Goal: Task Accomplishment & Management: Manage account settings

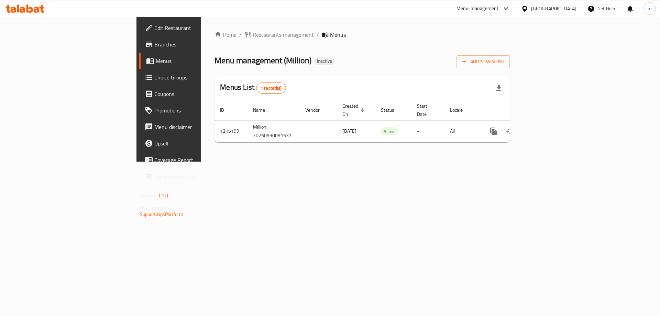
click at [524, 154] on div "Home / Restaurants management / Menus Menu management ( Million ) Inactive Add …" at bounding box center [362, 89] width 323 height 145
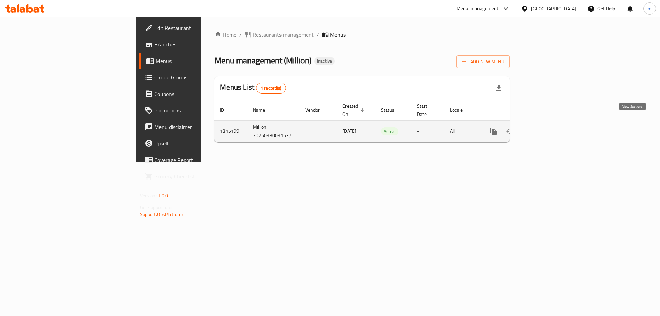
click at [552, 123] on link "enhanced table" at bounding box center [543, 131] width 17 height 17
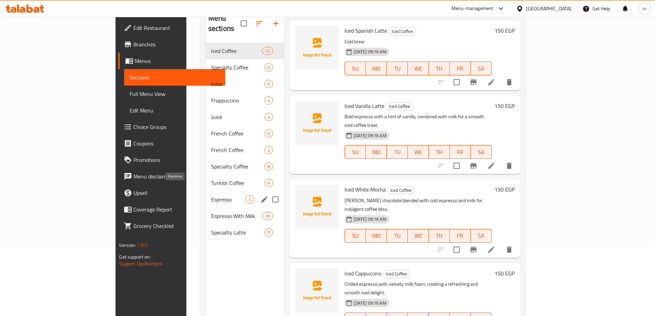
scroll to position [62, 0]
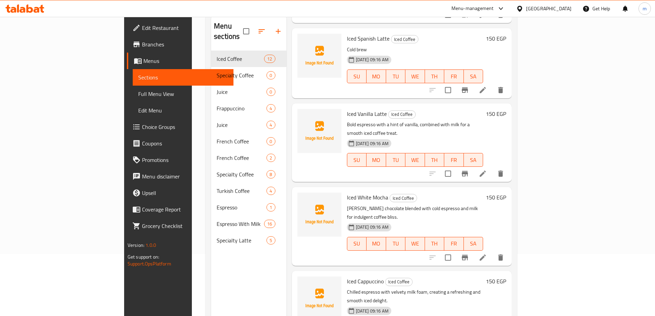
click at [138, 78] on span "Sections" at bounding box center [183, 77] width 90 height 8
click at [143, 64] on span "Menus" at bounding box center [185, 61] width 85 height 8
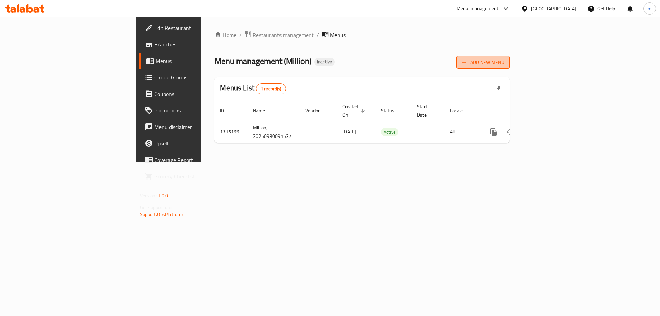
click at [504, 66] on span "Add New Menu" at bounding box center [483, 62] width 42 height 9
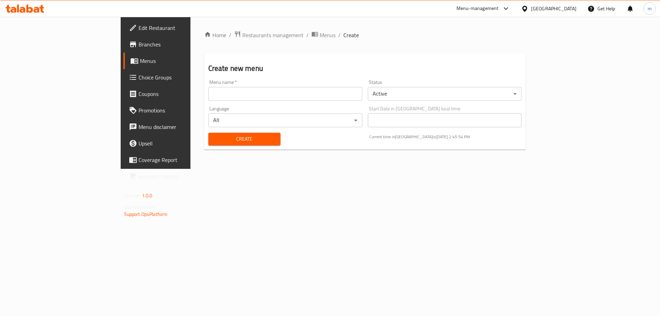
click at [139, 47] on span "Branches" at bounding box center [182, 44] width 87 height 8
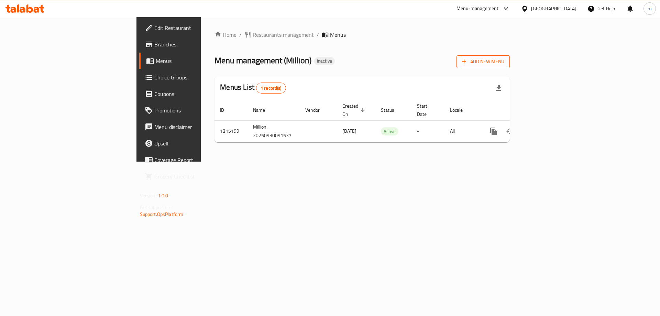
click at [504, 63] on span "Add New Menu" at bounding box center [483, 61] width 42 height 9
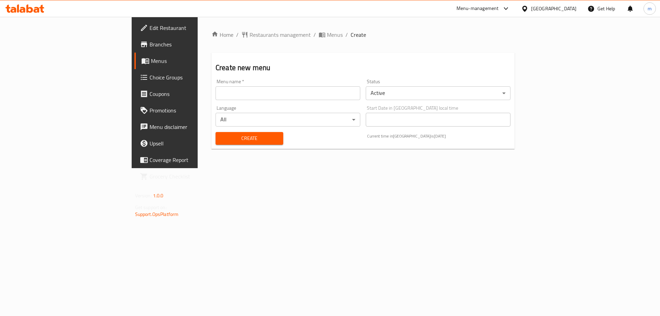
click at [313, 98] on input "text" at bounding box center [288, 93] width 145 height 14
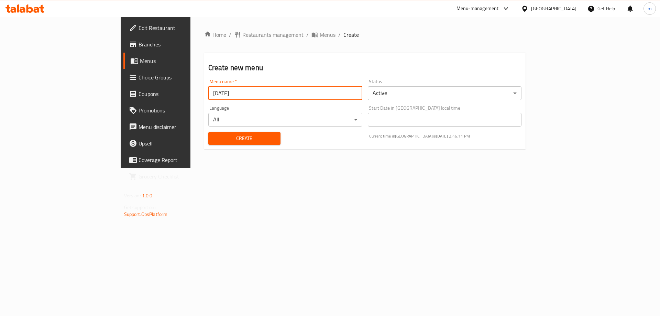
type input "[DATE]"
click at [216, 138] on span "Create" at bounding box center [244, 138] width 61 height 9
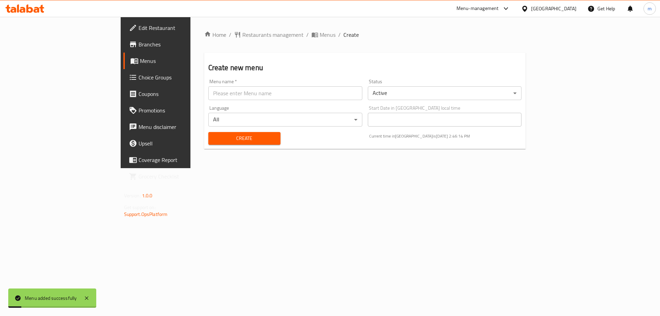
click at [123, 66] on link "Menus" at bounding box center [177, 61] width 108 height 17
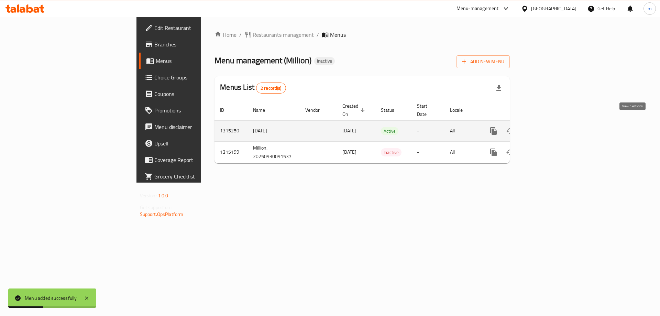
click at [546, 128] on icon "enhanced table" at bounding box center [543, 131] width 6 height 6
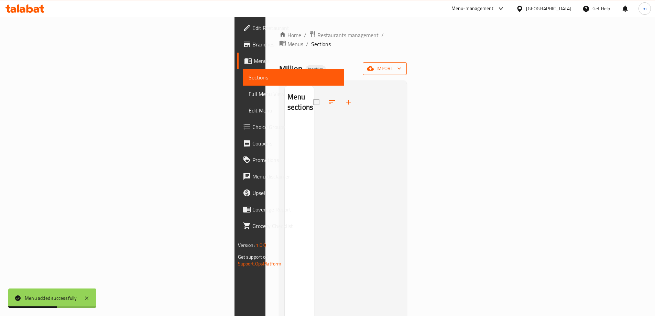
click at [401, 64] on span "import" at bounding box center [384, 68] width 33 height 9
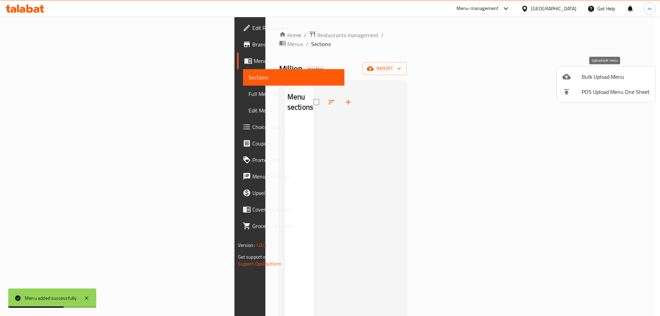
click at [595, 79] on span "Bulk Upload Menu" at bounding box center [616, 77] width 68 height 8
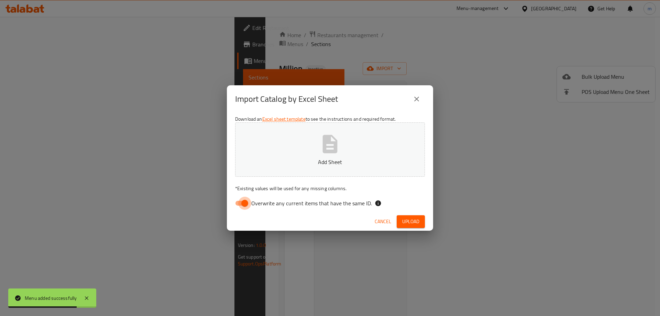
click at [246, 205] on input "Overwrite any current items that have the same ID." at bounding box center [244, 203] width 39 height 13
checkbox input "false"
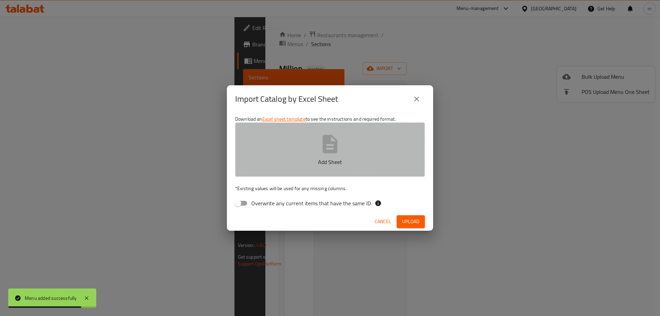
click at [295, 160] on p "Add Sheet" at bounding box center [330, 162] width 169 height 8
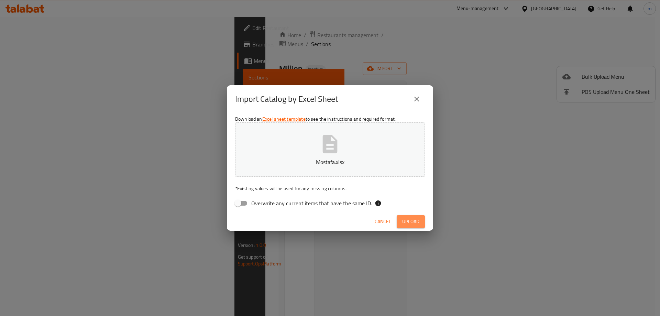
click at [414, 221] on span "Upload" at bounding box center [410, 221] width 17 height 9
click at [388, 223] on span "Cancel" at bounding box center [389, 221] width 17 height 9
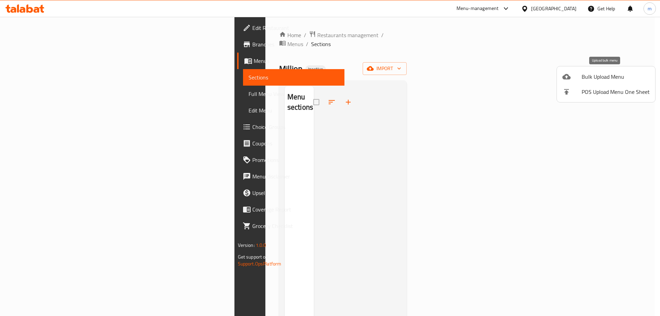
click at [609, 77] on span "Bulk Upload Menu" at bounding box center [616, 77] width 68 height 8
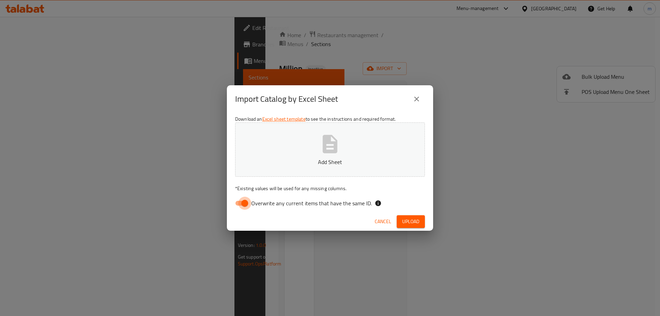
click at [243, 206] on input "Overwrite any current items that have the same ID." at bounding box center [244, 203] width 39 height 13
checkbox input "false"
click at [328, 155] on icon "button" at bounding box center [330, 144] width 22 height 22
click at [417, 98] on icon "close" at bounding box center [417, 99] width 8 height 8
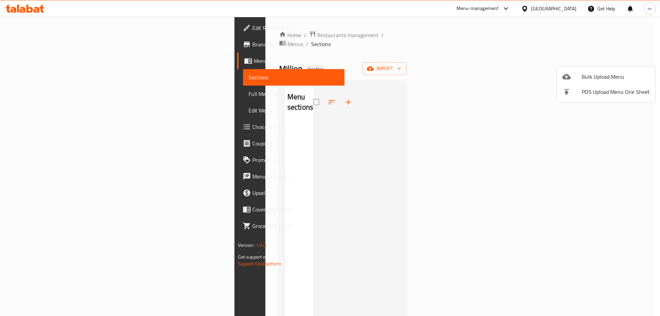
click at [597, 77] on span "Bulk Upload Menu" at bounding box center [616, 77] width 68 height 8
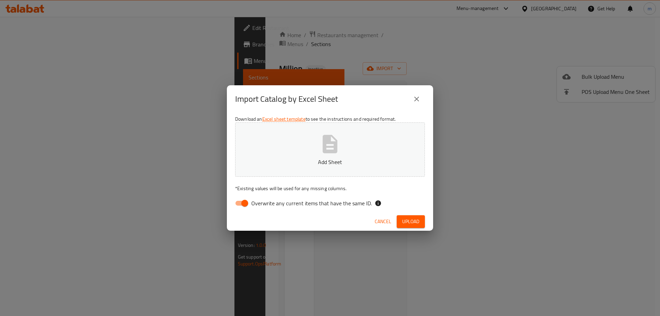
click at [245, 206] on input "Overwrite any current items that have the same ID." at bounding box center [244, 203] width 39 height 13
checkbox input "false"
click at [344, 165] on p "Add Sheet" at bounding box center [330, 162] width 169 height 8
click at [409, 219] on span "Upload" at bounding box center [410, 221] width 17 height 9
click at [406, 223] on span "Upload" at bounding box center [410, 221] width 17 height 9
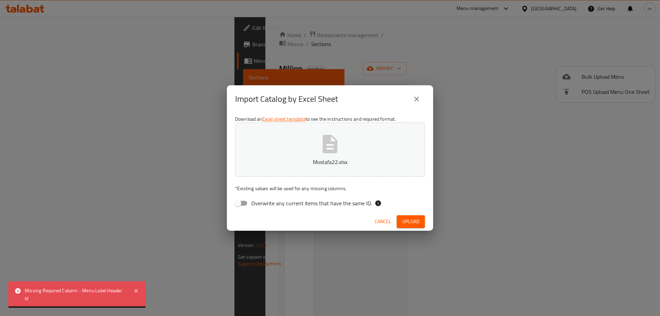
click at [412, 216] on button "Upload" at bounding box center [411, 221] width 28 height 13
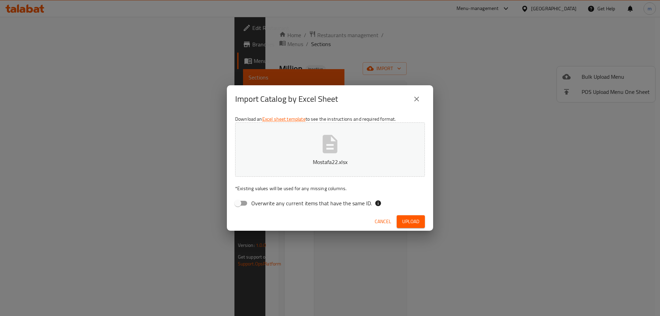
click at [304, 160] on p "Mostafa22.xlsx" at bounding box center [330, 162] width 169 height 8
click at [411, 220] on span "Upload" at bounding box center [410, 221] width 17 height 9
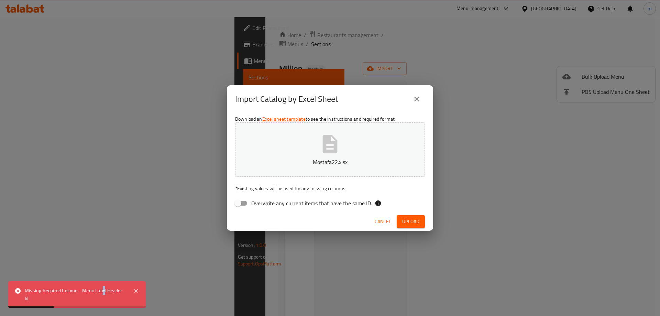
click at [105, 294] on div "Missing Required Column - Menu Label Header Id" at bounding box center [76, 294] width 102 height 15
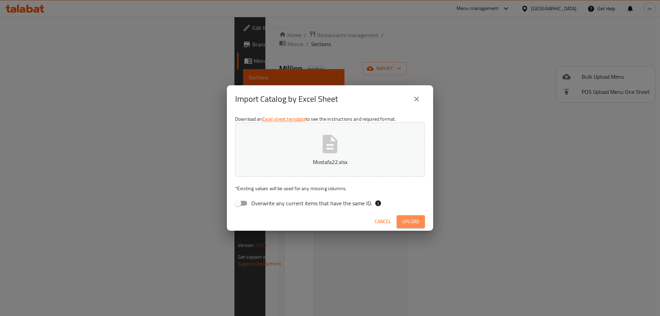
click at [412, 220] on span "Upload" at bounding box center [410, 221] width 17 height 9
click at [405, 221] on span "Upload" at bounding box center [410, 221] width 17 height 9
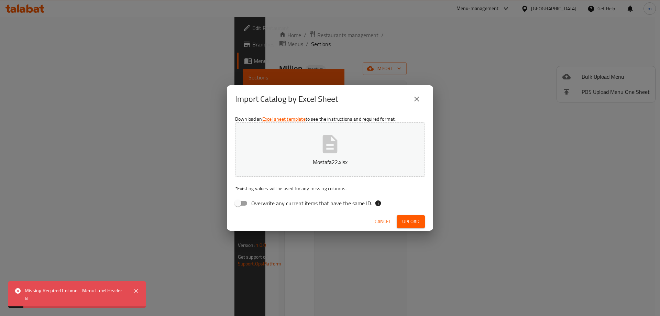
click at [99, 299] on div "Missing Required Column - Menu Label Header Id" at bounding box center [76, 294] width 102 height 15
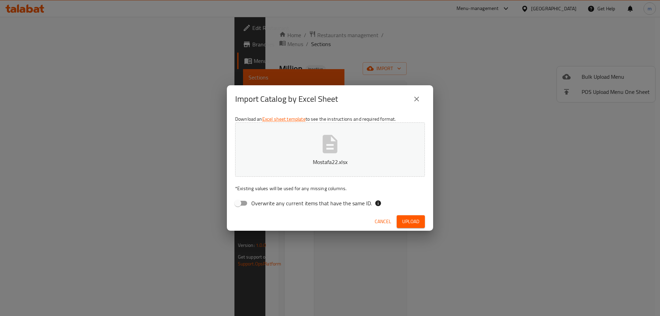
click at [415, 98] on icon "close" at bounding box center [416, 99] width 5 height 5
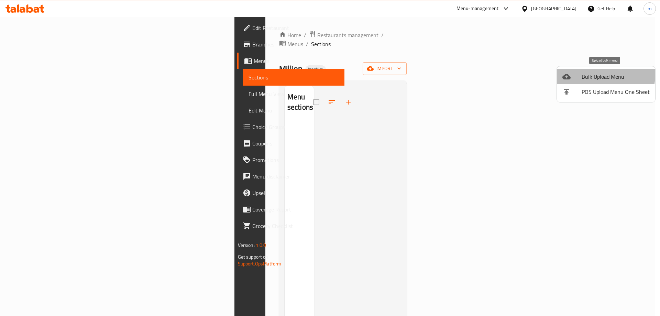
click at [590, 75] on span "Bulk Upload Menu" at bounding box center [616, 77] width 68 height 8
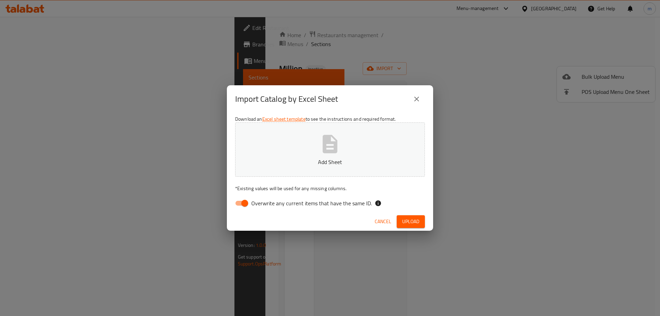
click at [247, 202] on input "Overwrite any current items that have the same ID." at bounding box center [244, 203] width 39 height 13
checkbox input "false"
click at [312, 162] on p "Add Sheet" at bounding box center [330, 162] width 169 height 8
click at [410, 220] on span "Upload" at bounding box center [410, 221] width 17 height 9
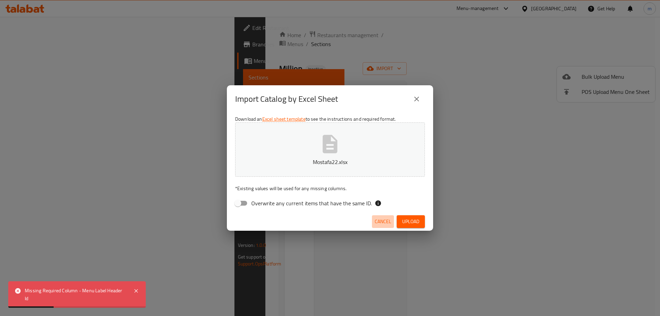
click at [380, 219] on span "Cancel" at bounding box center [383, 221] width 17 height 9
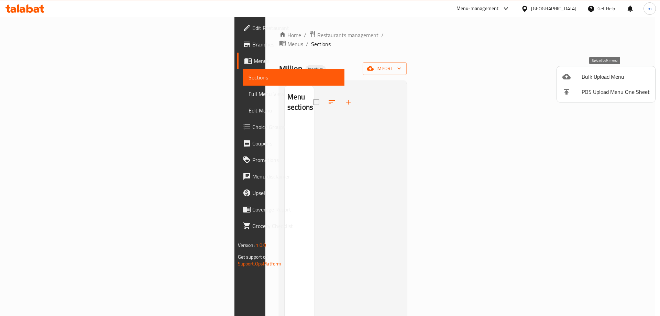
click at [606, 76] on span "Bulk Upload Menu" at bounding box center [616, 77] width 68 height 8
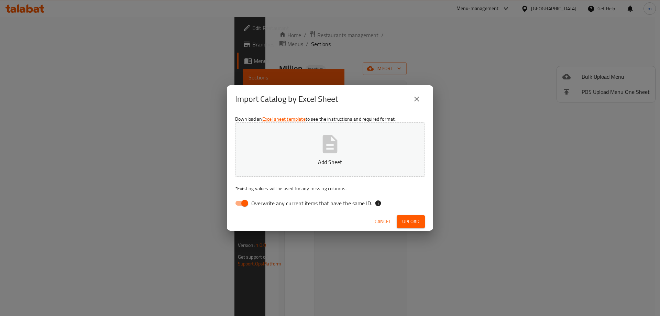
click at [238, 202] on input "Overwrite any current items that have the same ID." at bounding box center [244, 203] width 39 height 13
checkbox input "false"
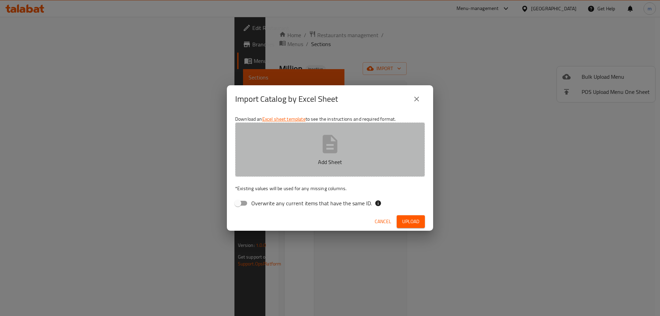
click at [332, 152] on icon "button" at bounding box center [330, 144] width 15 height 18
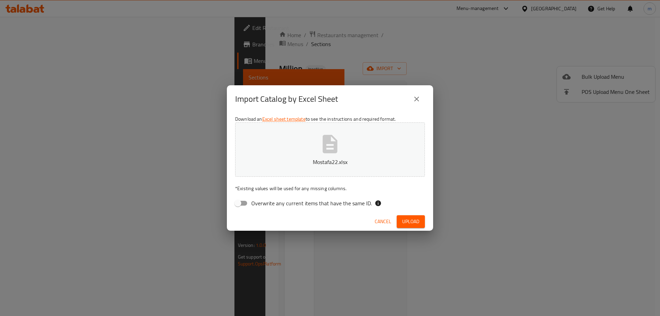
click at [409, 219] on span "Upload" at bounding box center [410, 221] width 17 height 9
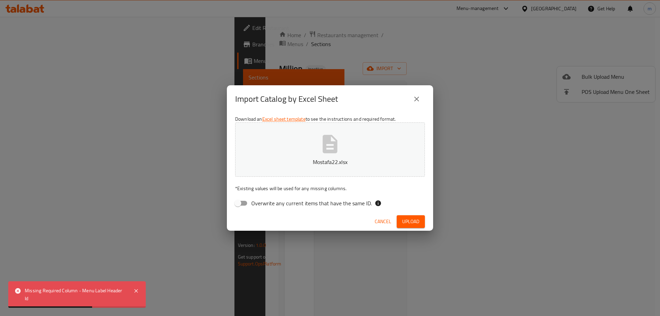
click at [388, 220] on span "Cancel" at bounding box center [383, 221] width 17 height 9
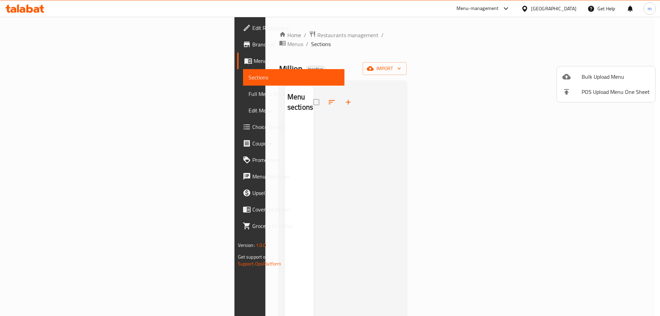
drag, startPoint x: 438, startPoint y: 115, endPoint x: 503, endPoint y: 86, distance: 71.1
click at [439, 115] on div at bounding box center [330, 158] width 660 height 316
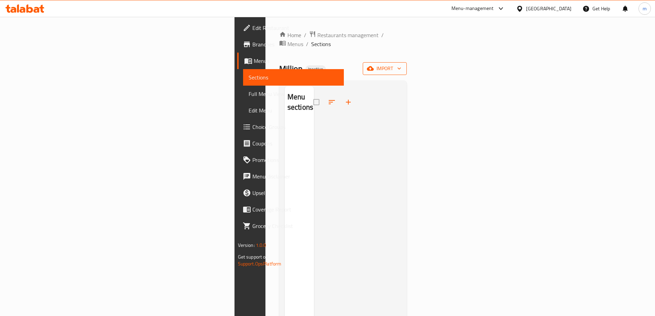
click at [401, 64] on span "import" at bounding box center [384, 68] width 33 height 9
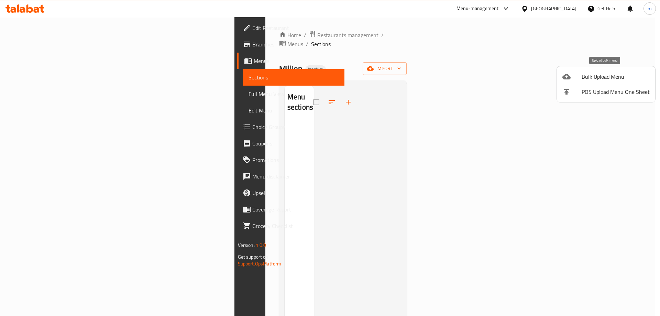
click at [601, 78] on span "Bulk Upload Menu" at bounding box center [616, 77] width 68 height 8
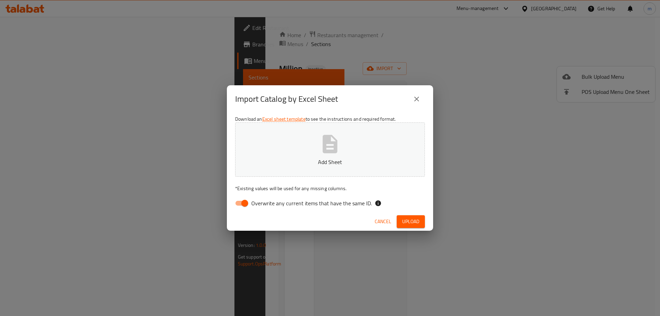
click at [240, 202] on input "Overwrite any current items that have the same ID." at bounding box center [244, 203] width 39 height 13
checkbox input "false"
click at [323, 156] on button "Add Sheet" at bounding box center [330, 149] width 190 height 54
click at [412, 220] on span "Upload" at bounding box center [410, 221] width 17 height 9
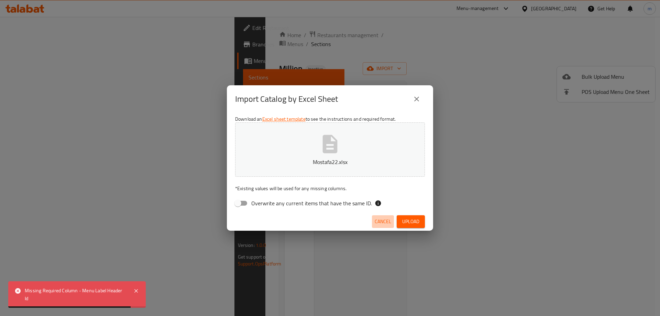
click at [387, 220] on span "Cancel" at bounding box center [383, 221] width 17 height 9
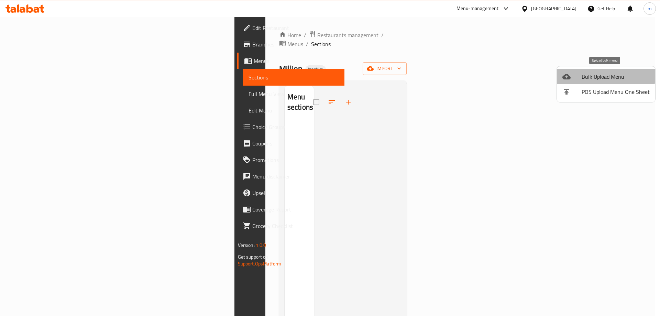
click at [569, 75] on icon at bounding box center [567, 77] width 8 height 8
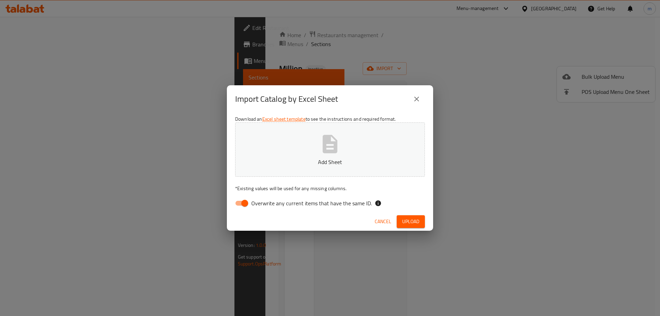
click at [249, 202] on input "Overwrite any current items that have the same ID." at bounding box center [244, 203] width 39 height 13
checkbox input "false"
click at [286, 167] on button "Add Sheet" at bounding box center [330, 149] width 190 height 54
click at [410, 224] on span "Upload" at bounding box center [410, 221] width 17 height 9
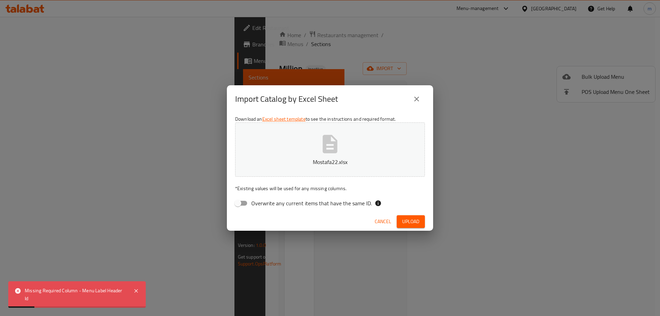
click at [89, 295] on div "Missing Required Column - Menu Label Header Id" at bounding box center [76, 294] width 102 height 15
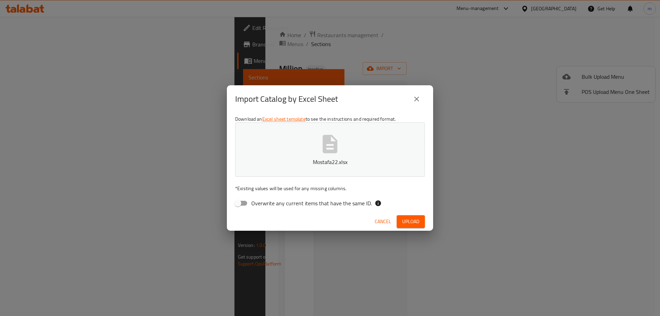
click at [328, 135] on icon "button" at bounding box center [330, 144] width 15 height 18
click at [407, 224] on span "Upload" at bounding box center [410, 221] width 17 height 9
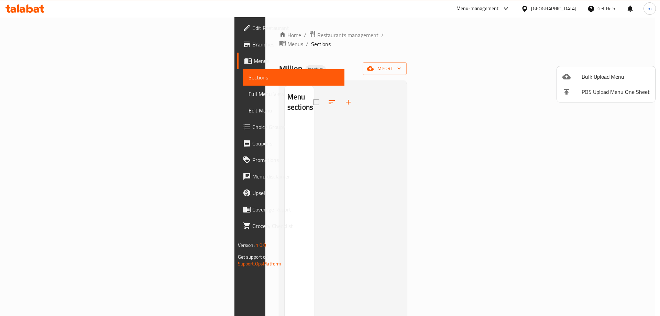
click at [469, 76] on div at bounding box center [330, 158] width 660 height 316
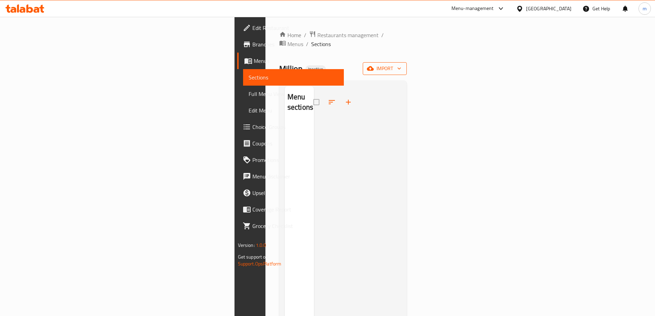
click at [401, 64] on span "import" at bounding box center [384, 68] width 33 height 9
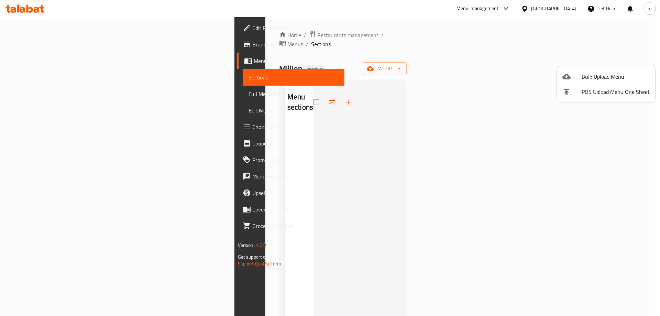
click at [607, 73] on span "Bulk Upload Menu" at bounding box center [616, 77] width 68 height 8
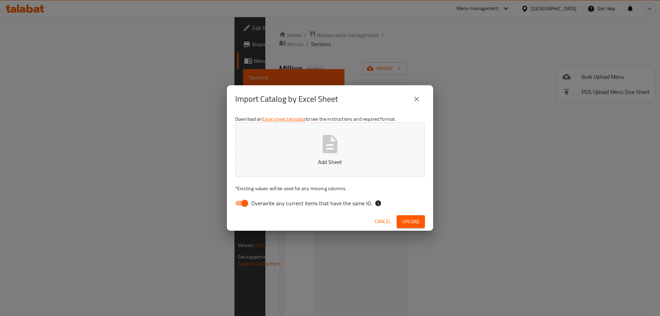
click at [369, 149] on button "Add Sheet" at bounding box center [330, 149] width 190 height 54
click at [300, 204] on span "Overwrite any current items that have the same ID." at bounding box center [311, 203] width 121 height 8
click at [264, 204] on input "Overwrite any current items that have the same ID." at bounding box center [244, 203] width 39 height 13
checkbox input "false"
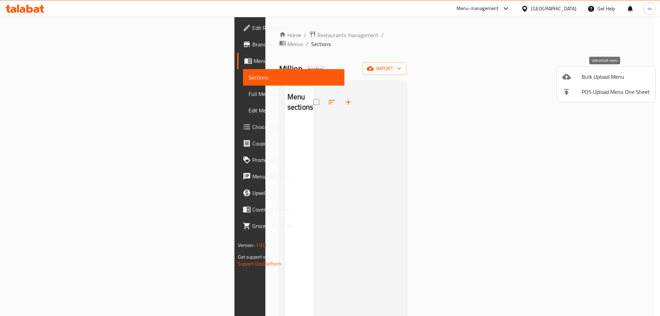
click at [614, 77] on span "Bulk Upload Menu" at bounding box center [616, 77] width 68 height 8
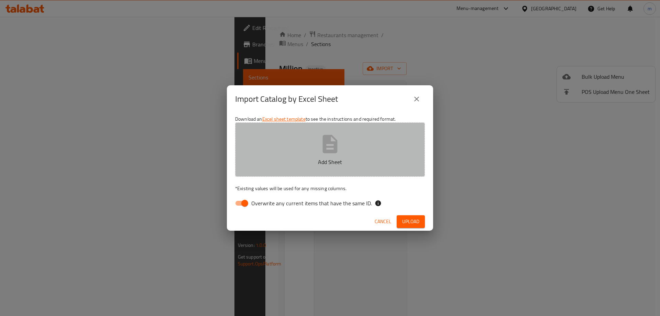
click at [315, 157] on button "Add Sheet" at bounding box center [330, 149] width 190 height 54
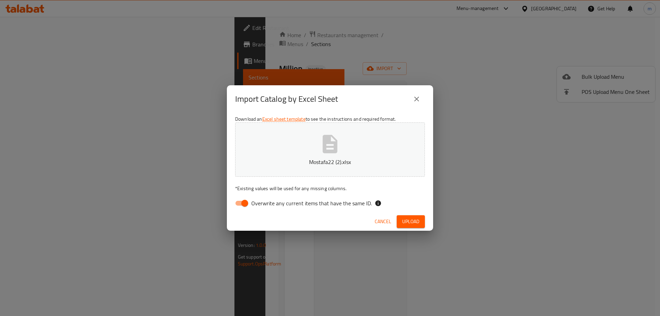
click at [293, 202] on span "Overwrite any current items that have the same ID." at bounding box center [311, 203] width 121 height 8
click at [264, 202] on input "Overwrite any current items that have the same ID." at bounding box center [244, 203] width 39 height 13
checkbox input "false"
click at [419, 221] on span "Upload" at bounding box center [410, 221] width 17 height 9
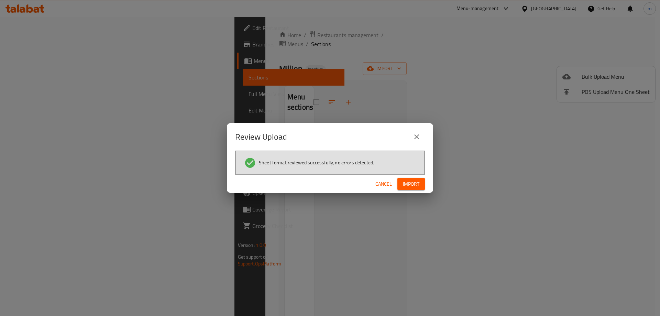
click at [411, 185] on span "Import" at bounding box center [411, 184] width 17 height 9
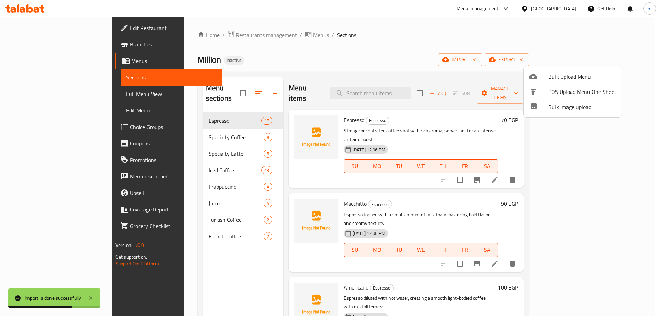
click at [44, 91] on div at bounding box center [330, 158] width 660 height 316
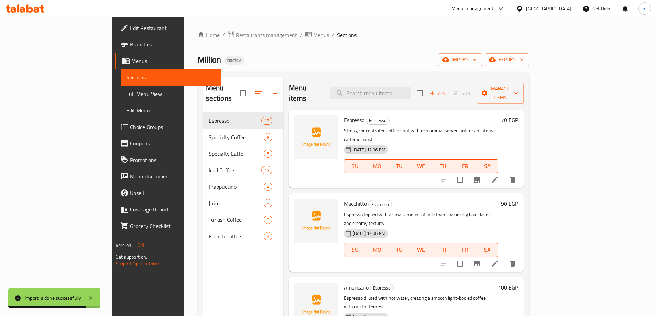
click at [126, 93] on span "Full Menu View" at bounding box center [171, 94] width 90 height 8
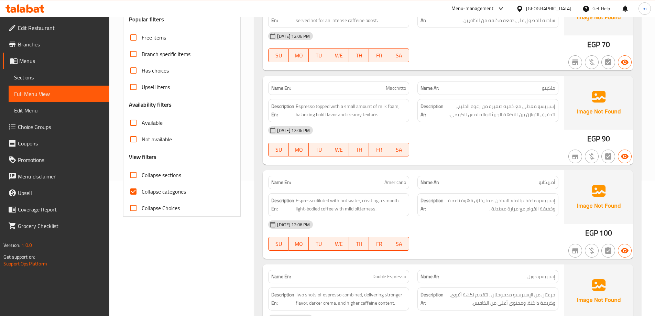
scroll to position [138, 0]
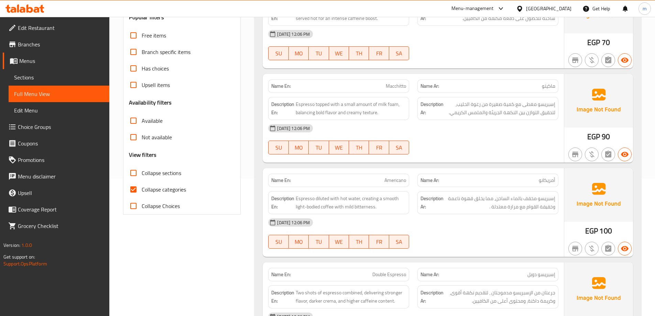
click at [134, 190] on input "Collapse categories" at bounding box center [133, 189] width 17 height 17
checkbox input "false"
click at [396, 89] on span "Macchitto" at bounding box center [396, 86] width 20 height 7
copy span "Macchitto"
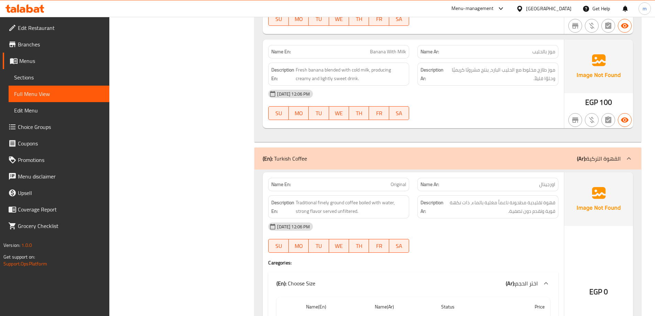
scroll to position [5227, 0]
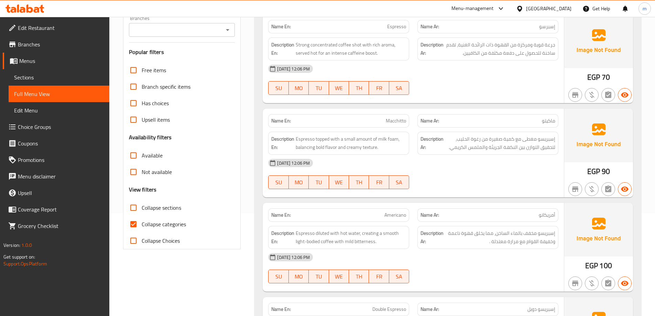
scroll to position [103, 0]
click at [57, 76] on span "Sections" at bounding box center [59, 77] width 90 height 8
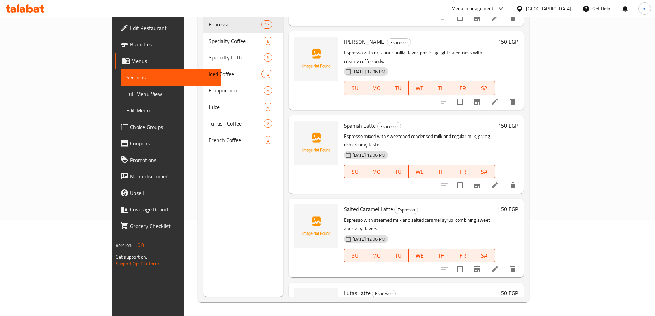
scroll to position [968, 0]
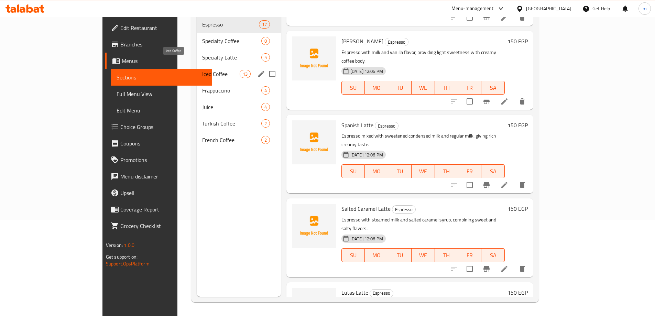
click at [202, 70] on span "Iced Coffee" at bounding box center [220, 74] width 37 height 8
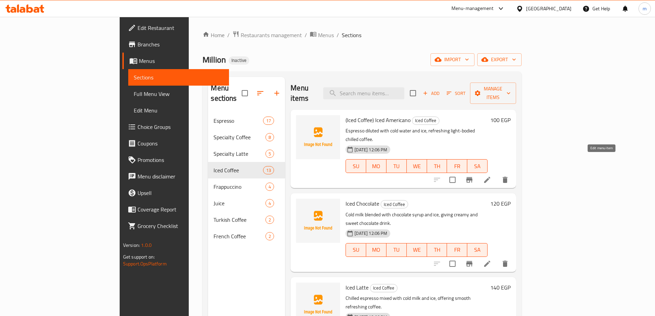
click at [490, 177] on icon at bounding box center [487, 180] width 6 height 6
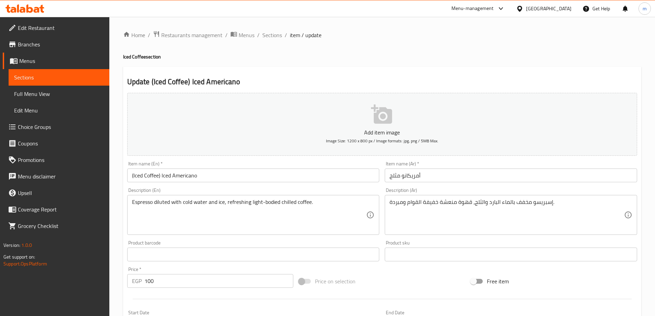
click at [428, 177] on input "أمريكانو مثلج" at bounding box center [511, 176] width 252 height 14
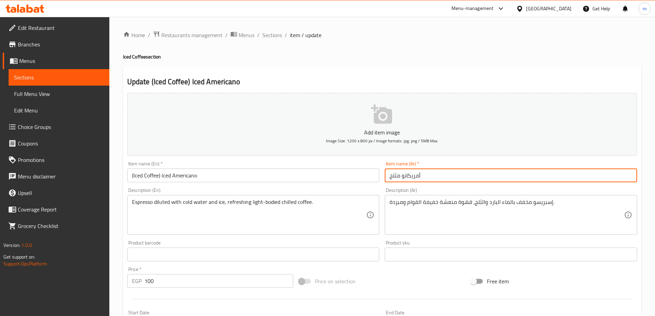
click at [388, 176] on input "أمريكانو مثلج" at bounding box center [511, 176] width 252 height 14
paste input "لقهوة المثلجة"
click at [433, 172] on input "أمريكانو مثلج" at bounding box center [511, 176] width 252 height 14
paste input "القهوة المثلجة"
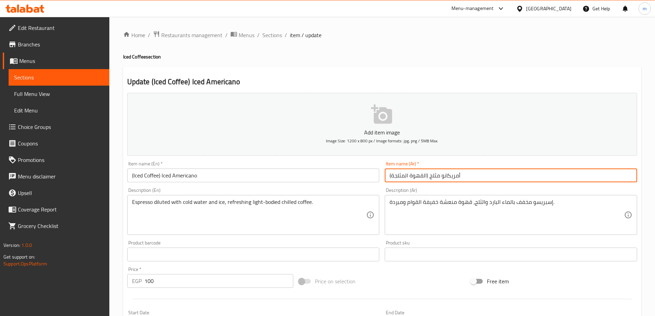
drag, startPoint x: 428, startPoint y: 175, endPoint x: 387, endPoint y: 176, distance: 41.3
click at [387, 176] on input "أمريكانو مثلج (القهوة المثلجة)" at bounding box center [511, 176] width 252 height 14
click at [438, 177] on input "أمريكانو مثلج" at bounding box center [511, 176] width 252 height 14
paste input "(القهوة المثلجة)"
drag, startPoint x: 428, startPoint y: 175, endPoint x: 386, endPoint y: 176, distance: 42.7
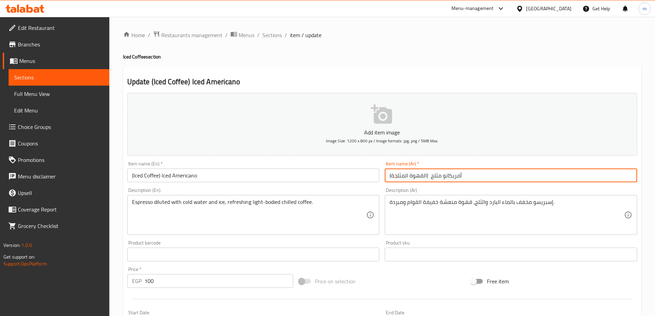
click at [386, 176] on input "أمريكانو مثلج (القهوة المثلجة)" at bounding box center [511, 176] width 252 height 14
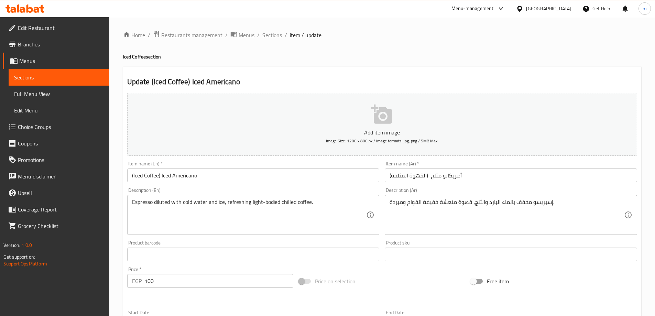
click at [405, 180] on input "أمريكانو مثلج (القهوة المثلجة)" at bounding box center [511, 176] width 252 height 14
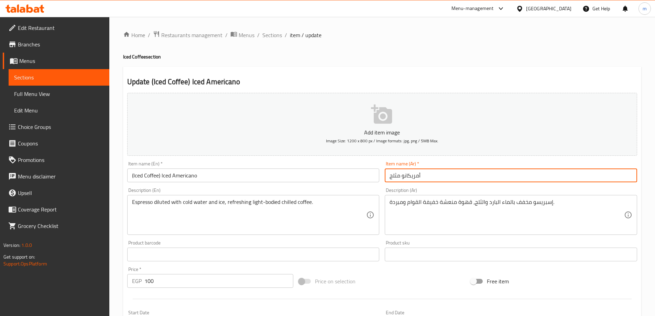
click at [431, 176] on input "أمريكانو مثلج" at bounding box center [511, 176] width 252 height 14
click at [388, 175] on input "أمريكانو مثلج" at bounding box center [511, 176] width 252 height 14
paste input "(القهوة المثلجة)"
drag, startPoint x: 429, startPoint y: 176, endPoint x: 406, endPoint y: 176, distance: 23.0
click at [406, 176] on input "(القهوة المثلجة) أمريكانو مثلج" at bounding box center [511, 176] width 252 height 14
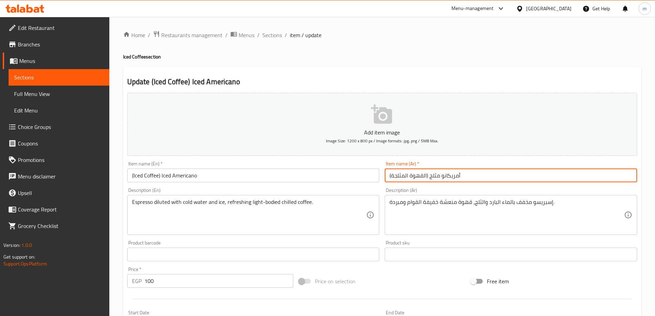
click at [410, 176] on input "(القهوة المثلجة) أمريكانو مثلج" at bounding box center [511, 176] width 252 height 14
click at [401, 177] on input "أمريكانو مثلج" at bounding box center [511, 176] width 252 height 14
type input "أمريكانو مثلج"
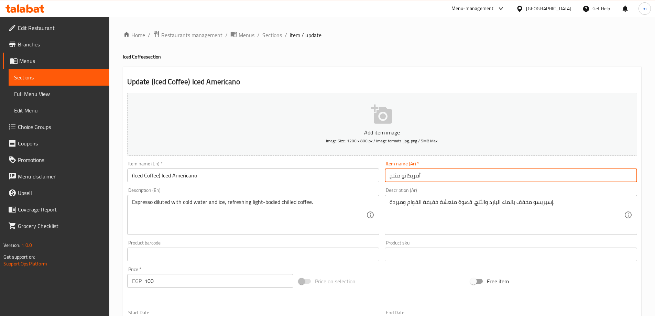
click at [326, 256] on input "text" at bounding box center [253, 255] width 252 height 14
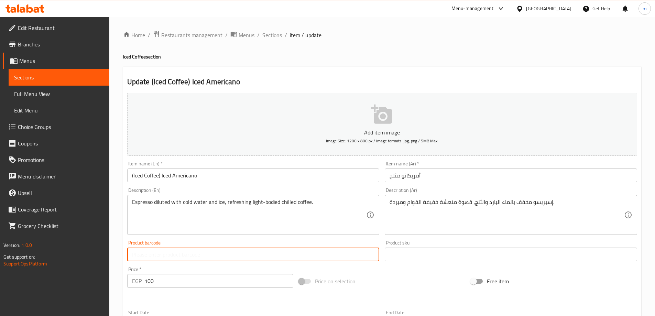
paste input "أمريكانو مثلج"
type input "أمريكانو مثلج"
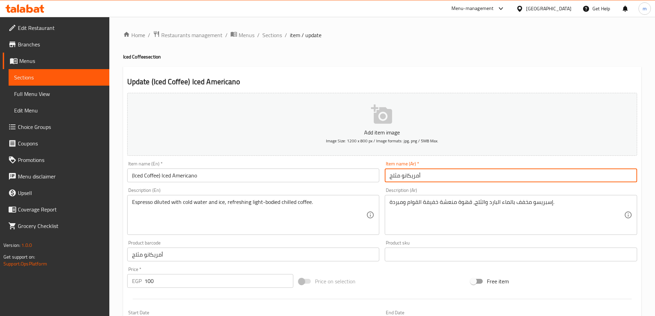
drag, startPoint x: 427, startPoint y: 177, endPoint x: 403, endPoint y: 178, distance: 23.7
click at [403, 178] on input "أمريكانو مثلج" at bounding box center [511, 176] width 252 height 14
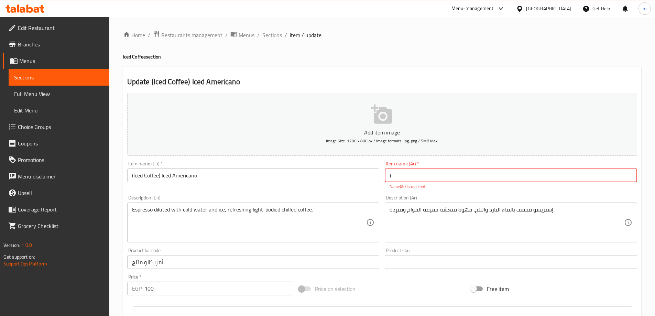
paste input "القهوة المثلجة"
type input ")"
paste input "القهوة المثلجة"
type input "(القهوة المثلجة)"
click at [174, 265] on div "Add item image Image Size: 1200 x 800 px / Image formats: jpg, png / 5MB Max. I…" at bounding box center [382, 242] width 516 height 304
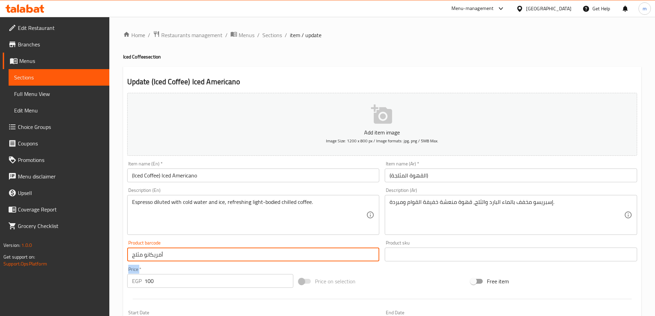
click at [174, 265] on div "Price   * EGP 100 Price *" at bounding box center [210, 277] width 172 height 26
click at [174, 257] on input "أمريكانو مثلج" at bounding box center [253, 255] width 252 height 14
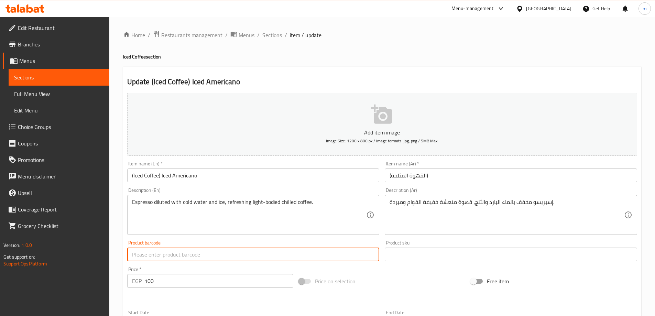
click at [452, 179] on input "(القهوة المثلجة)" at bounding box center [511, 176] width 252 height 14
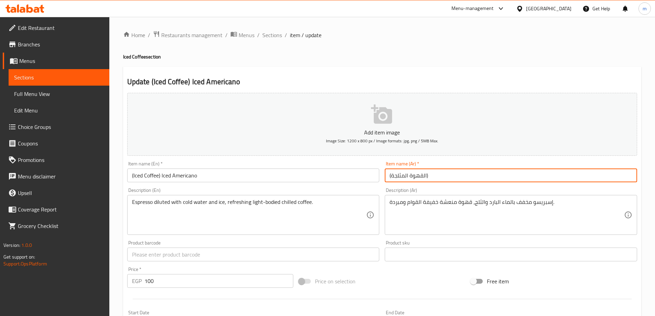
paste input "أمريكانو مثلج"
type input "(القهوة المثلجة) أمريكانو مثلج"
click at [646, 174] on div "Home / Restaurants management / Menus / Sections / item / update Iced Coffee se…" at bounding box center [382, 251] width 546 height 469
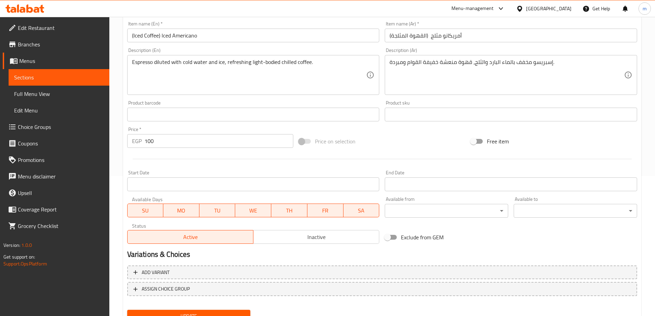
scroll to position [170, 0]
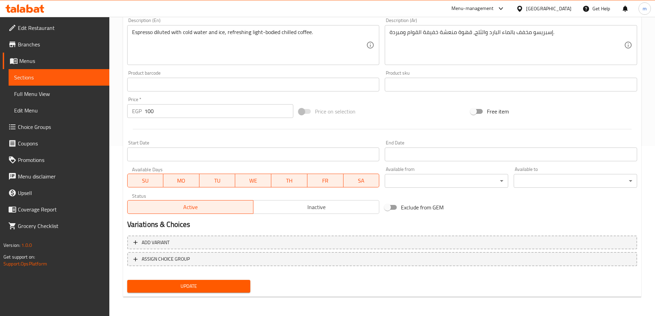
click at [224, 288] on span "Update" at bounding box center [189, 286] width 112 height 9
click at [51, 29] on span "Edit Restaurant" at bounding box center [61, 28] width 86 height 8
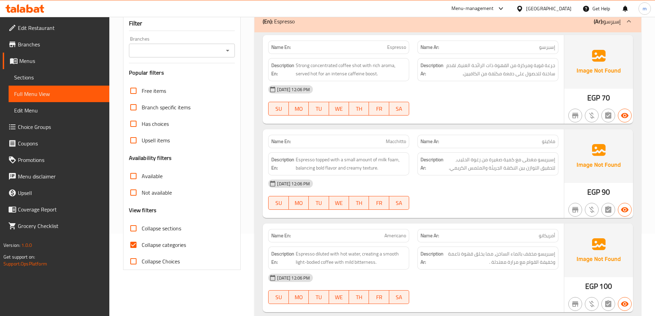
scroll to position [103, 0]
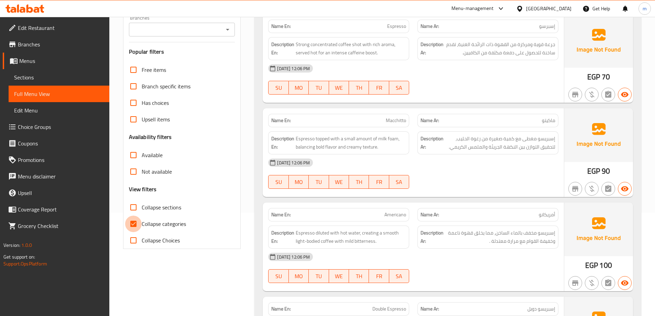
click at [132, 223] on input "Collapse categories" at bounding box center [133, 224] width 17 height 17
checkbox input "false"
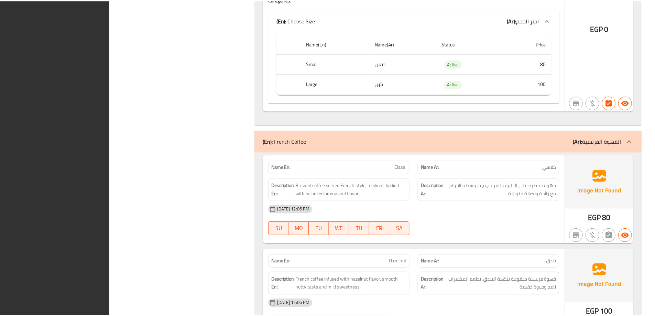
scroll to position [5720, 0]
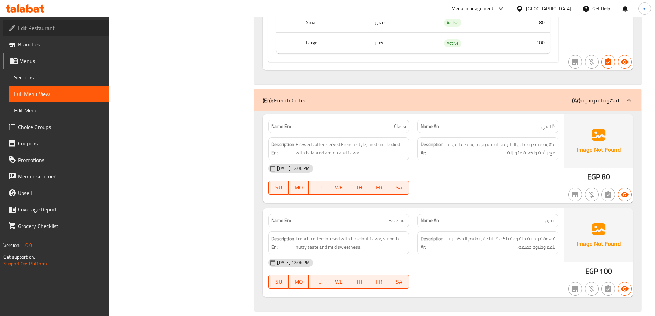
click at [32, 32] on span "Edit Restaurant" at bounding box center [61, 28] width 86 height 8
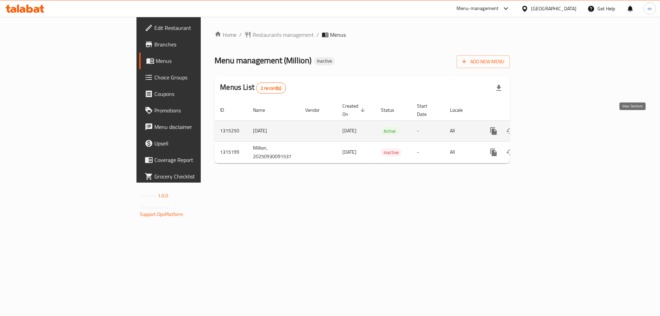
click at [547, 127] on icon "enhanced table" at bounding box center [543, 131] width 8 height 8
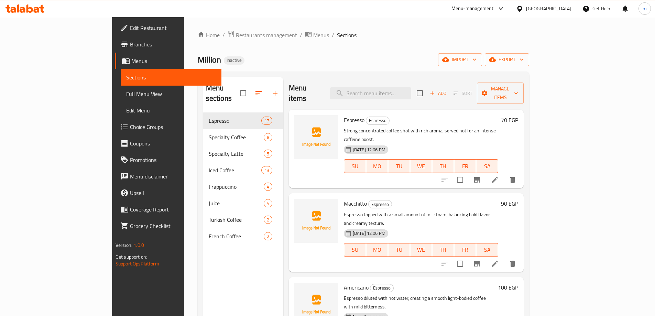
click at [126, 96] on span "Full Menu View" at bounding box center [171, 94] width 90 height 8
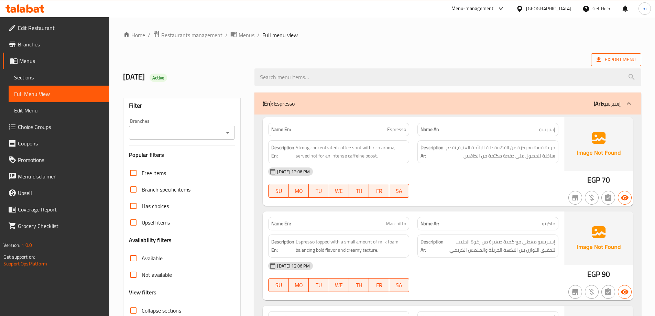
click at [598, 58] on icon at bounding box center [599, 59] width 4 height 5
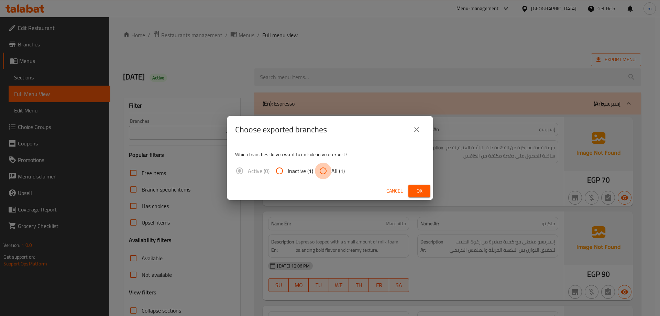
click at [325, 169] on input "All (1)" at bounding box center [323, 171] width 17 height 17
radio input "true"
click at [419, 187] on span "Ok" at bounding box center [419, 191] width 11 height 9
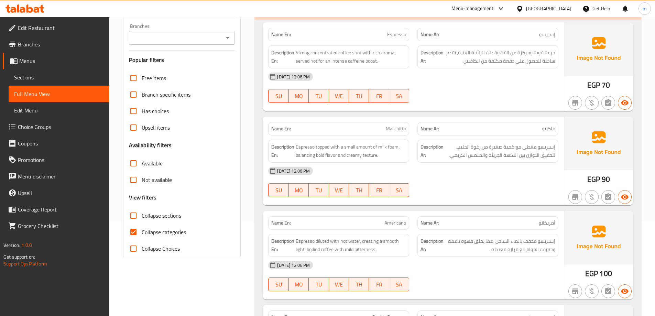
scroll to position [103, 0]
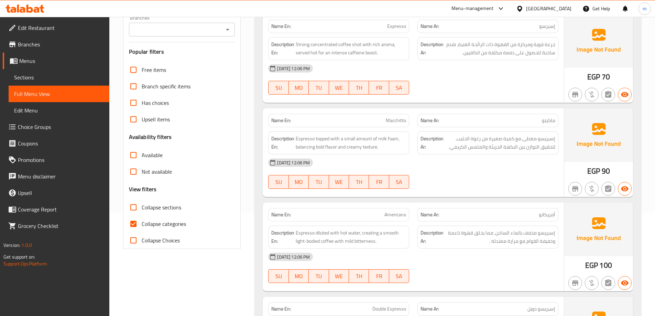
click at [132, 223] on input "Collapse categories" at bounding box center [133, 224] width 17 height 17
checkbox input "false"
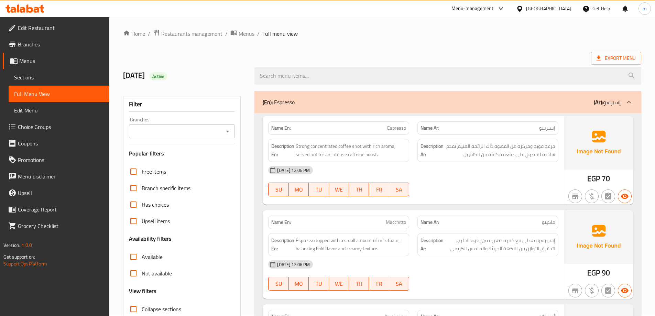
scroll to position [0, 0]
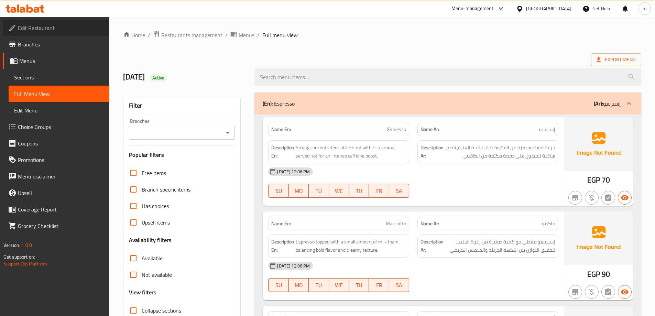
click at [31, 34] on link "Edit Restaurant" at bounding box center [56, 28] width 107 height 17
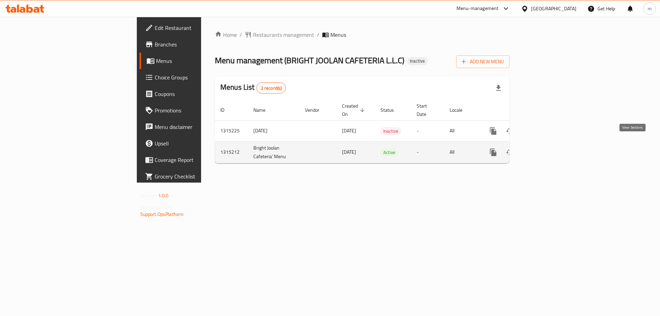
click at [547, 148] on icon "enhanced table" at bounding box center [543, 152] width 8 height 8
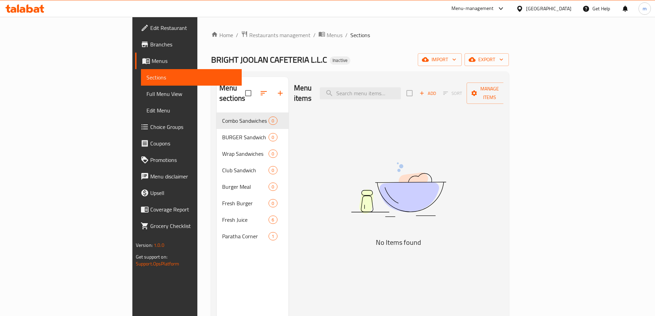
click at [135, 67] on link "Menus" at bounding box center [188, 61] width 107 height 17
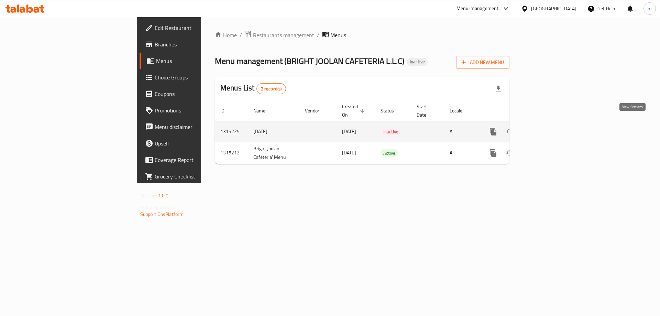
click at [547, 128] on icon "enhanced table" at bounding box center [543, 132] width 8 height 8
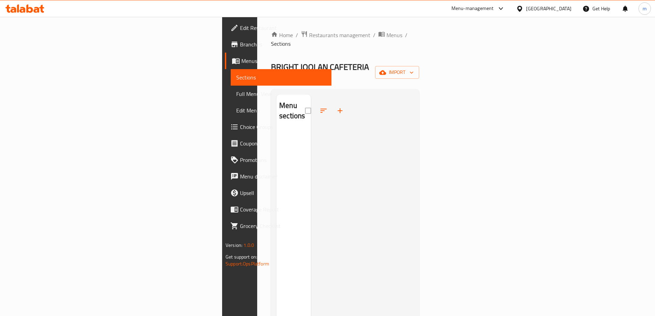
click at [236, 92] on span "Full Menu View" at bounding box center [281, 94] width 90 height 8
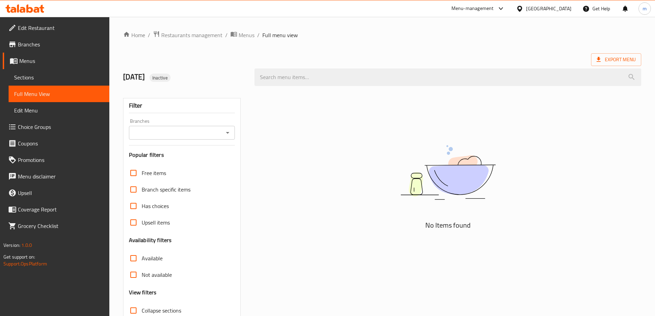
click at [37, 63] on span "Menus" at bounding box center [61, 61] width 85 height 8
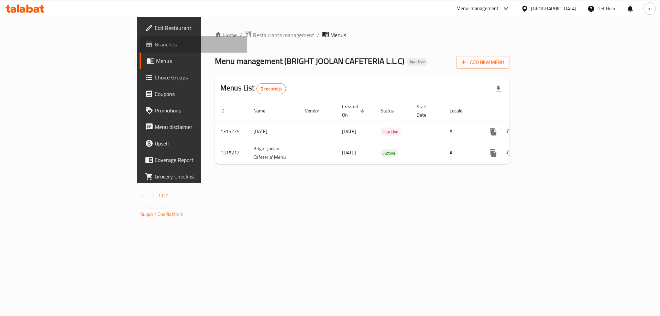
click at [155, 47] on span "Branches" at bounding box center [198, 44] width 87 height 8
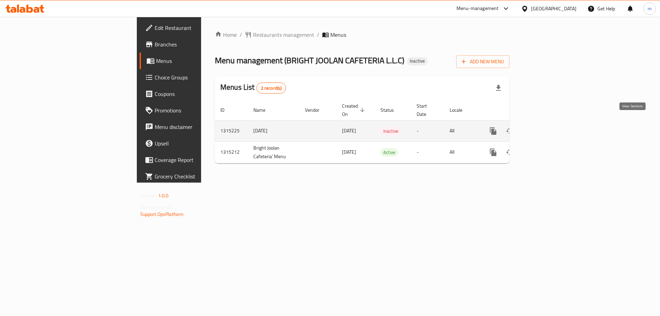
click at [547, 127] on icon "enhanced table" at bounding box center [543, 131] width 8 height 8
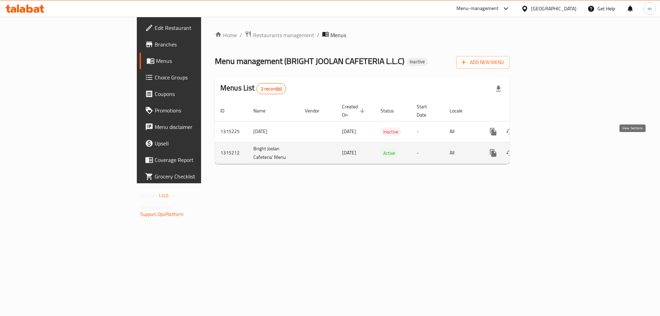
click at [547, 149] on icon "enhanced table" at bounding box center [543, 153] width 8 height 8
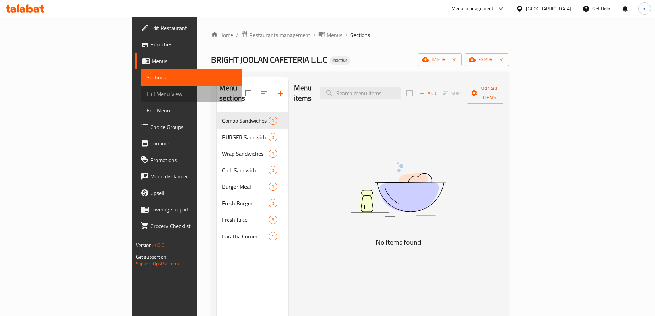
click at [147, 97] on span "Full Menu View" at bounding box center [192, 94] width 90 height 8
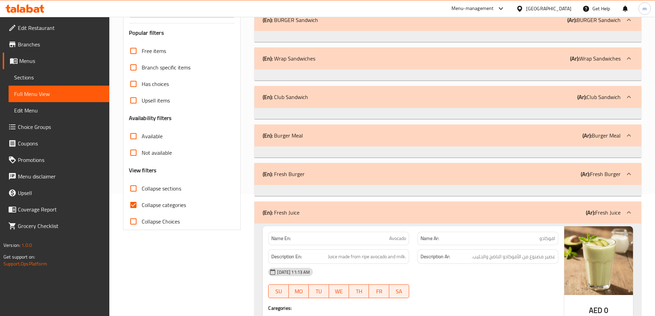
scroll to position [172, 0]
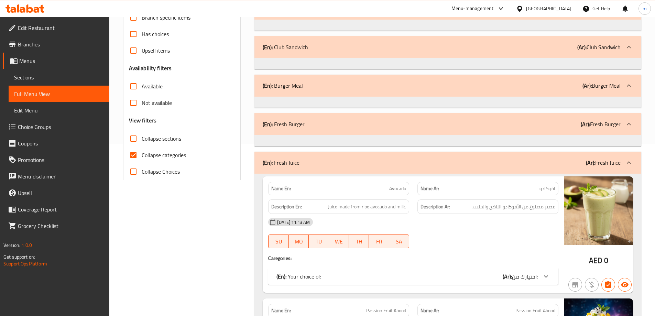
drag, startPoint x: 176, startPoint y: 159, endPoint x: 172, endPoint y: 144, distance: 14.7
click at [176, 158] on span "Collapse categories" at bounding box center [164, 155] width 44 height 8
click at [142, 158] on input "Collapse categories" at bounding box center [133, 155] width 17 height 17
checkbox input "false"
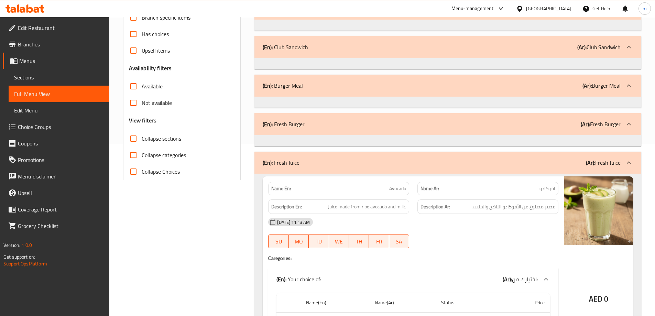
click at [171, 143] on span "Collapse sections" at bounding box center [162, 138] width 40 height 8
click at [142, 143] on input "Collapse sections" at bounding box center [133, 138] width 17 height 17
checkbox input "true"
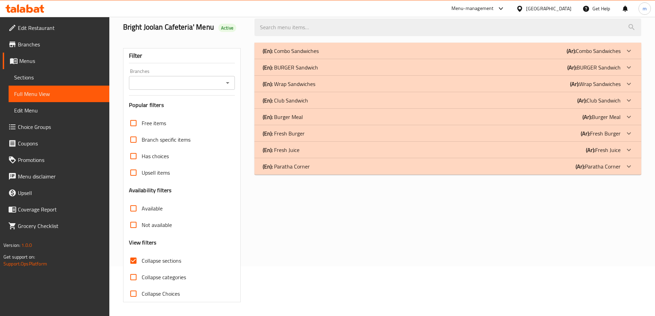
scroll to position [50, 0]
click at [171, 143] on span "Branch specific items" at bounding box center [166, 139] width 49 height 8
click at [142, 143] on input "Branch specific items" at bounding box center [133, 139] width 17 height 17
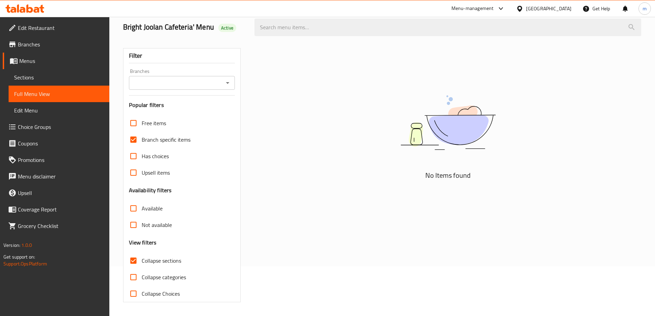
click at [159, 143] on span "Branch specific items" at bounding box center [166, 139] width 49 height 8
click at [142, 143] on input "Branch specific items" at bounding box center [133, 139] width 17 height 17
checkbox input "false"
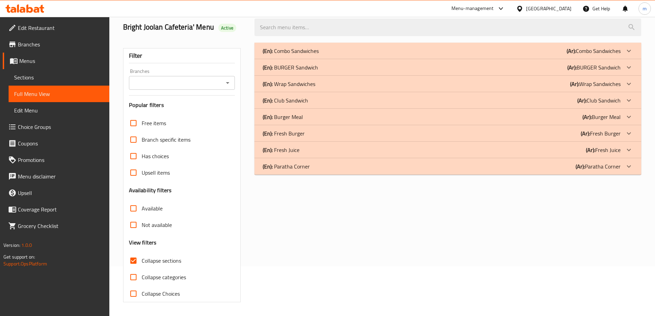
click at [165, 261] on span "Collapse sections" at bounding box center [162, 261] width 40 height 8
click at [142, 261] on input "Collapse sections" at bounding box center [133, 260] width 17 height 17
checkbox input "false"
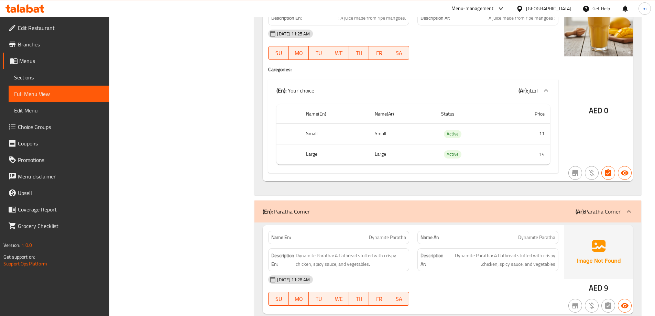
scroll to position [1019, 0]
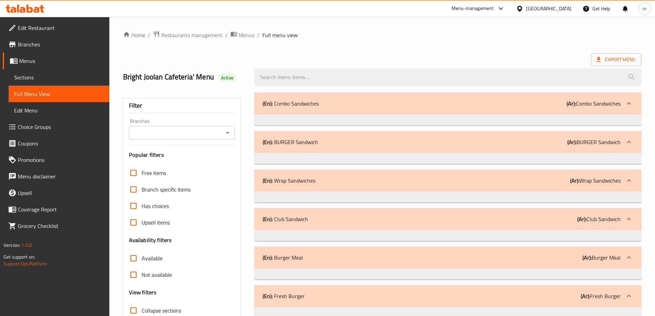
click at [515, 114] on div "(En): Combo Sandwiches (Ar): Combo Sandwiches" at bounding box center [447, 104] width 387 height 22
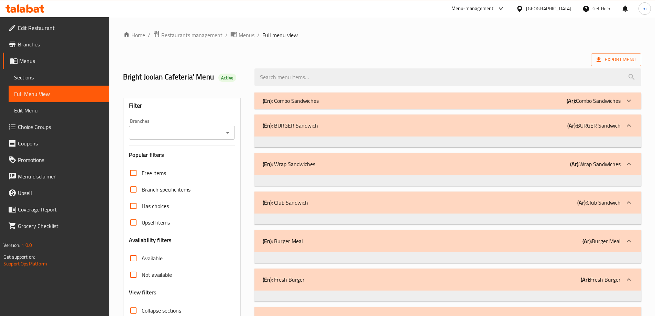
click at [523, 122] on div "(En): BURGER Sandwich (Ar): BURGER Sandwich" at bounding box center [442, 125] width 358 height 8
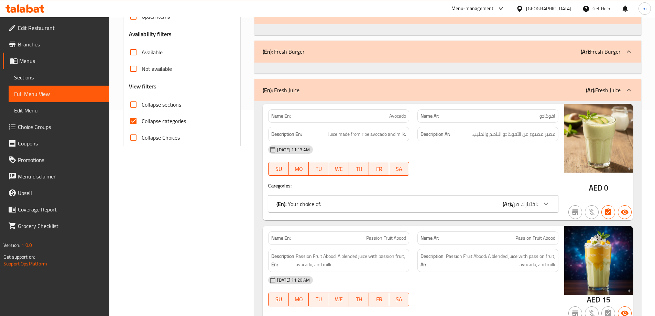
scroll to position [206, 0]
click at [43, 76] on span "Sections" at bounding box center [59, 77] width 90 height 8
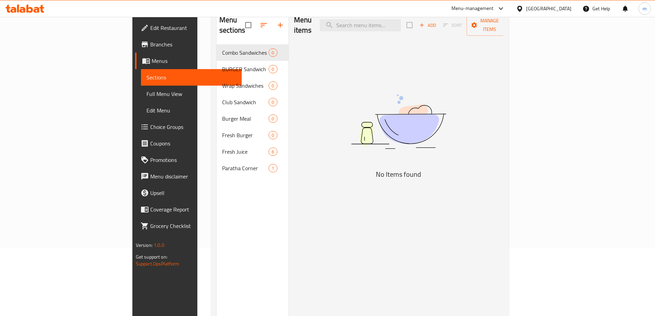
scroll to position [69, 0]
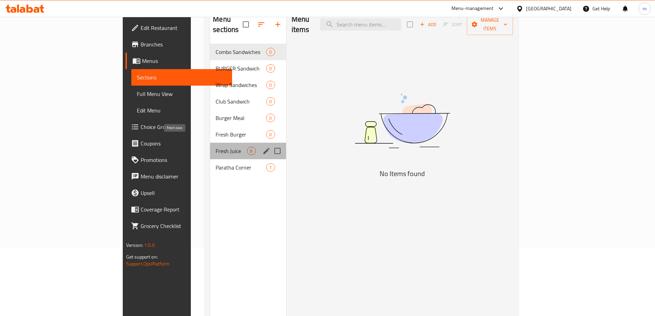
click at [216, 147] on span "Fresh Juice" at bounding box center [231, 151] width 31 height 8
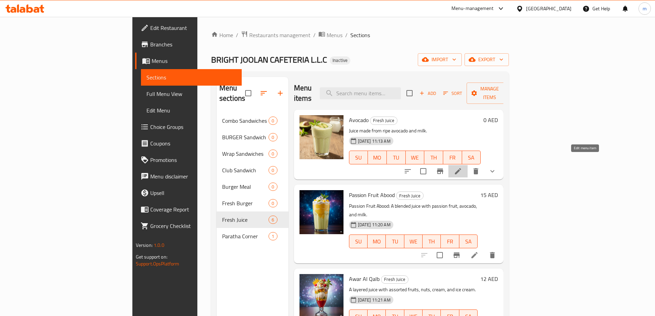
click at [462, 167] on icon at bounding box center [458, 171] width 8 height 8
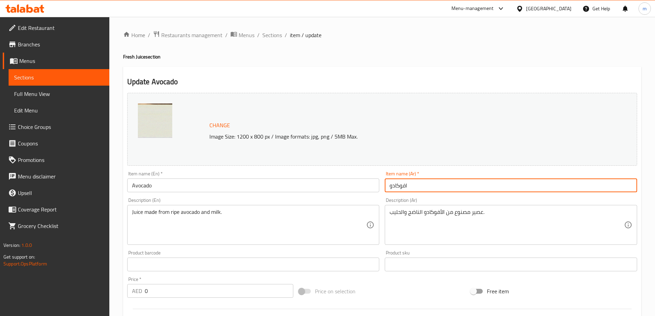
click at [564, 190] on input "افوكادو" at bounding box center [511, 185] width 252 height 14
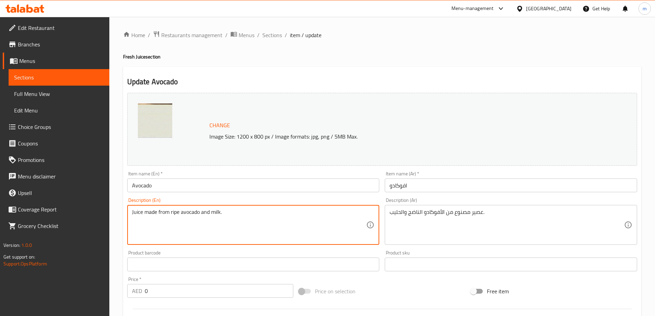
click at [179, 213] on textarea "Juice made from ripe avocado and milk." at bounding box center [249, 225] width 235 height 33
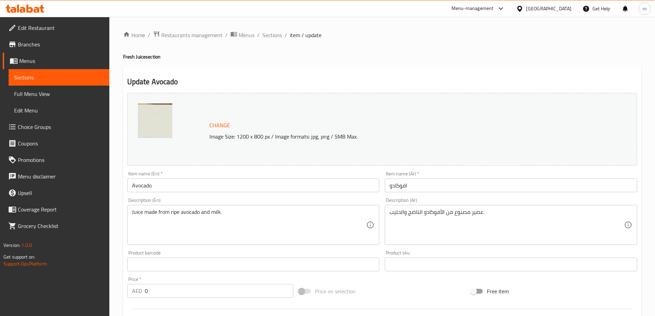
click at [297, 224] on textarea "Juice made from ripe avocado and milk." at bounding box center [249, 225] width 235 height 33
click at [650, 178] on div "Home / Restaurants management / Menus / Sections / item / update Fresh Juice se…" at bounding box center [382, 264] width 546 height 495
click at [274, 37] on span "Sections" at bounding box center [272, 35] width 20 height 8
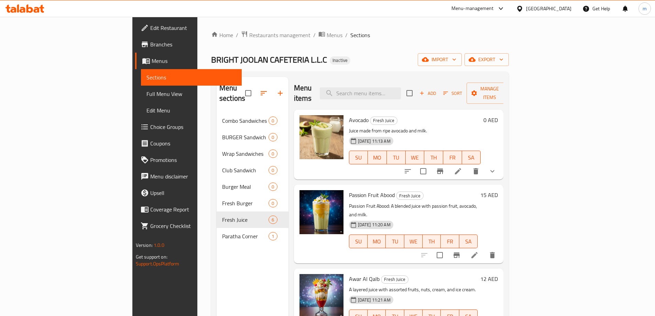
scroll to position [34, 0]
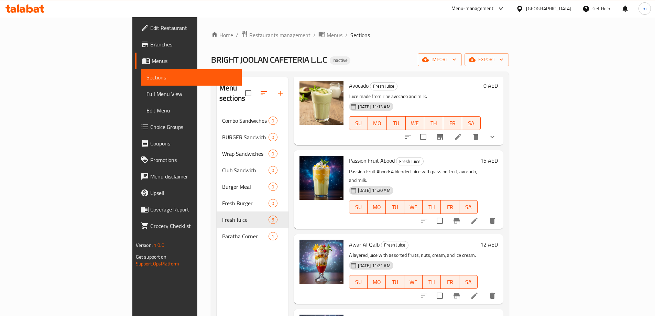
click at [479, 217] on icon at bounding box center [474, 221] width 8 height 8
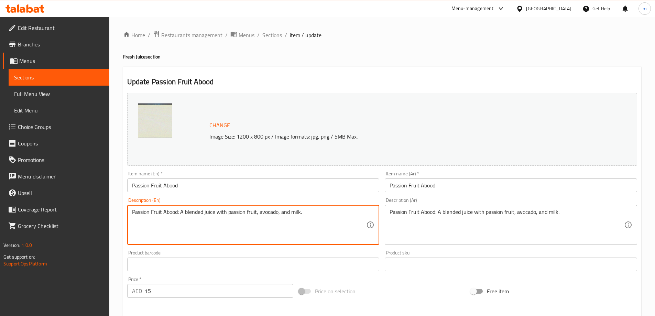
click at [259, 212] on textarea "Passion Fruit Abood: A blended juice with passion fruit, avocado, and milk." at bounding box center [249, 225] width 235 height 33
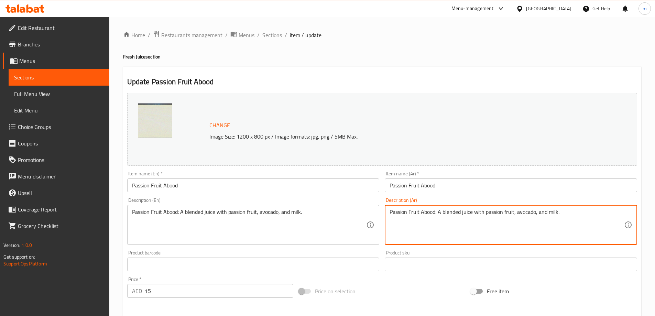
click at [496, 211] on textarea "Passion Fruit Abood: A blended juice with passion fruit, avocado, and milk." at bounding box center [507, 225] width 235 height 33
paste textarea "باشن فروت عبود: عصير مخلوط مع باشن فروت والأفوكادو والحليب."
click at [537, 215] on textarea "باشن فروت عبود: عصير مخلوط مع باشن فروت والأفوكادو والحليب." at bounding box center [507, 225] width 235 height 33
click at [392, 213] on textarea "باشن فروت عبود: عصير مخلوط مع باشن فروت والأفوكادو والحليب" at bounding box center [507, 225] width 235 height 33
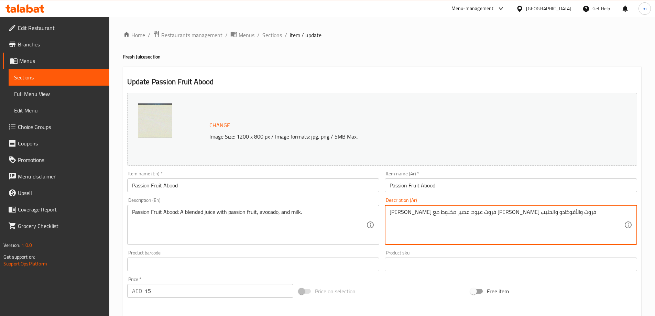
click at [390, 213] on textarea "باشن فروت عبود: عصير مخلوط مع باشن فروت والأفوكادو والحليب" at bounding box center [507, 225] width 235 height 33
type textarea ".[PERSON_NAME] فروت عبود: عصير مخلوط مع [PERSON_NAME] فروت والأفوكادو والحليب"
click at [649, 192] on div "Home / Restaurants management / Menus / Sections / item / update Fresh Juice se…" at bounding box center [382, 256] width 546 height 479
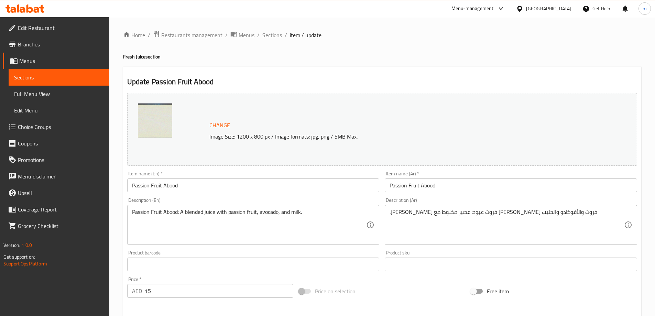
click at [437, 186] on input "Passion Fruit Abood" at bounding box center [511, 185] width 252 height 14
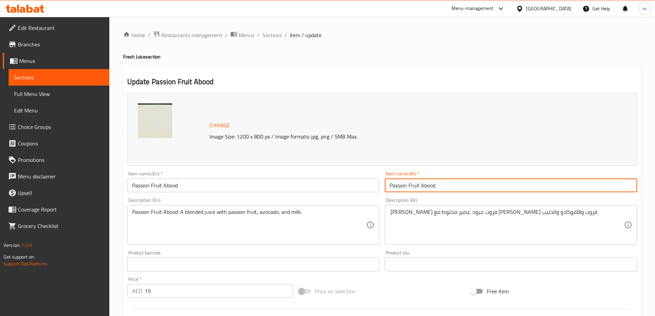
click at [437, 186] on input "Passion Fruit Abood" at bounding box center [511, 185] width 252 height 14
paste input "باشن فروت عبود: عصير مخلوط مع باشن فروت والأفوكادو والحليب."
drag, startPoint x: 498, startPoint y: 185, endPoint x: 384, endPoint y: 191, distance: 113.9
click at [384, 191] on div "Item name (Ar)   * باشن فروت عبود: عصير مخلوط مع باشن فروت والأفوكادو والحليب. …" at bounding box center [511, 182] width 258 height 26
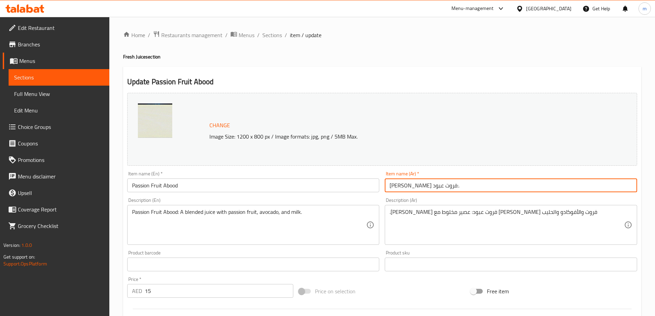
click at [431, 188] on input "باشن فروت عبود:." at bounding box center [511, 185] width 252 height 14
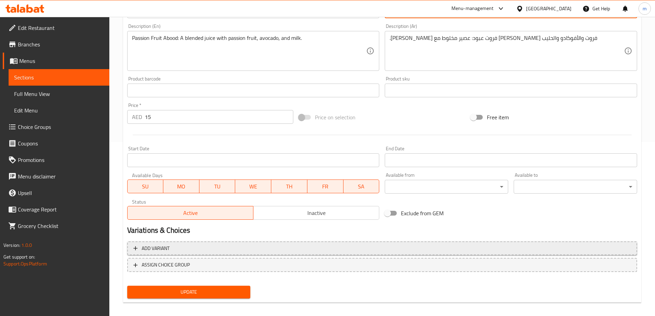
scroll to position [180, 0]
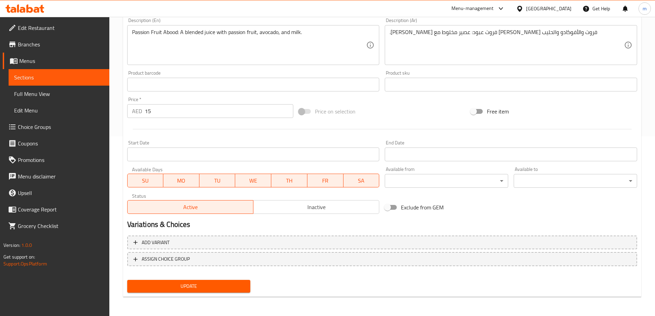
type input "[PERSON_NAME] فروت عبود"
click at [209, 288] on span "Update" at bounding box center [189, 286] width 112 height 9
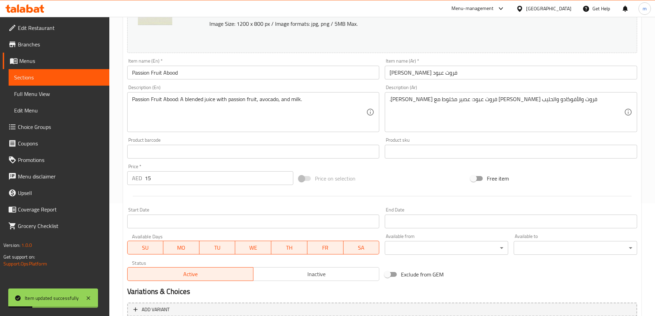
scroll to position [0, 0]
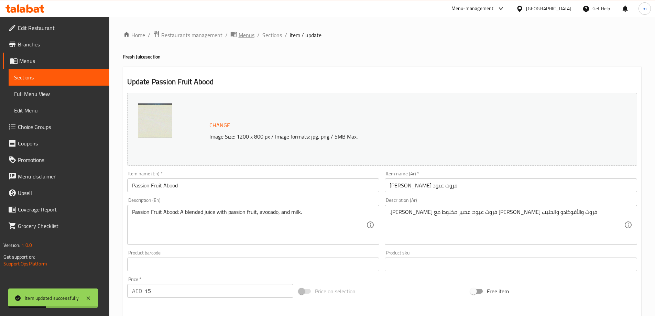
click at [246, 36] on span "Menus" at bounding box center [247, 35] width 16 height 8
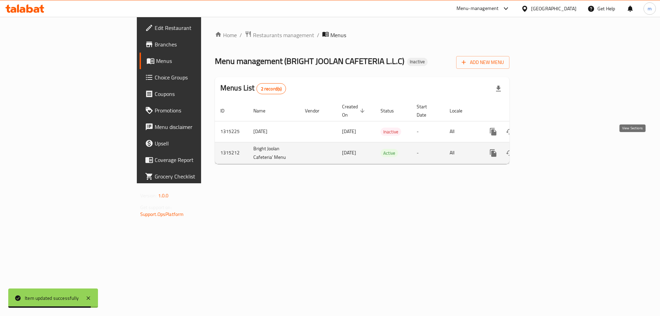
click at [547, 149] on icon "enhanced table" at bounding box center [543, 153] width 8 height 8
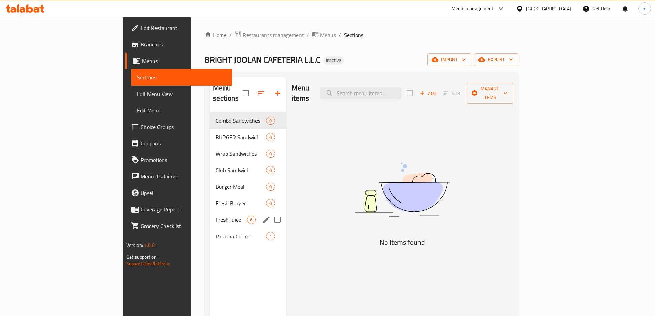
click at [225, 211] on div "Fresh Juice 6" at bounding box center [248, 219] width 76 height 17
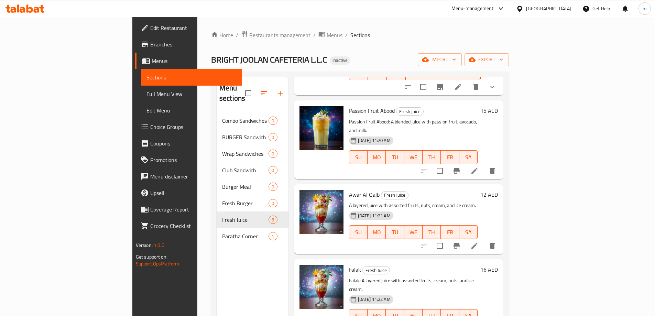
scroll to position [103, 0]
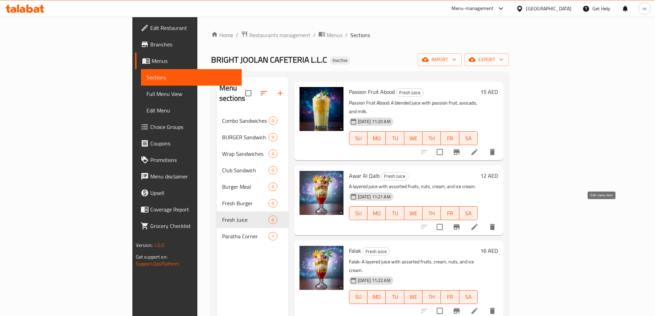
click at [479, 223] on icon at bounding box center [474, 227] width 8 height 8
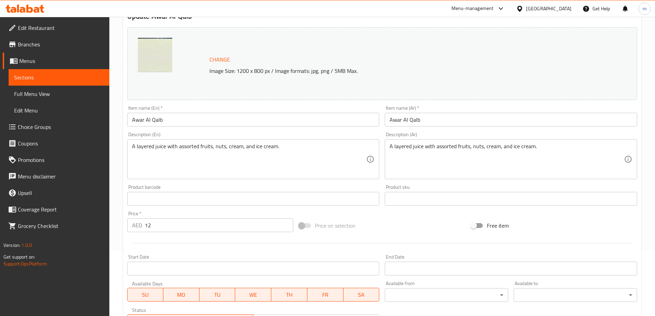
scroll to position [69, 0]
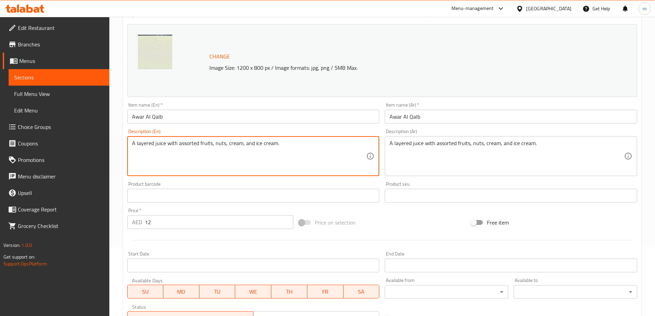
click at [258, 146] on textarea "A layered juice with assorted fruits, nuts, cream, and ice cream." at bounding box center [249, 156] width 235 height 33
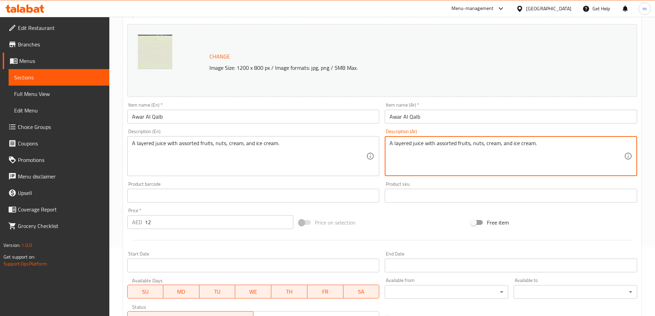
click at [528, 141] on textarea "A layered juice with assorted fruits, nuts, cream, and ice cream." at bounding box center [507, 156] width 235 height 33
paste textarea "عصير متعدد الطبقات مع مجموعة متنوعة من الفواكه والمكسرات والكريمة والآيس كريم."
click at [592, 144] on textarea "عصير متعدد الطبقات مع مجموعة متنوعة من الفواكه والمكسرات والكريمة والآيس كريم." at bounding box center [507, 156] width 235 height 33
type textarea "عصير متعدد الطبقات مع مجموعة متنوعة من الفواكه والمكسرات والكريمة والآيس كريم"
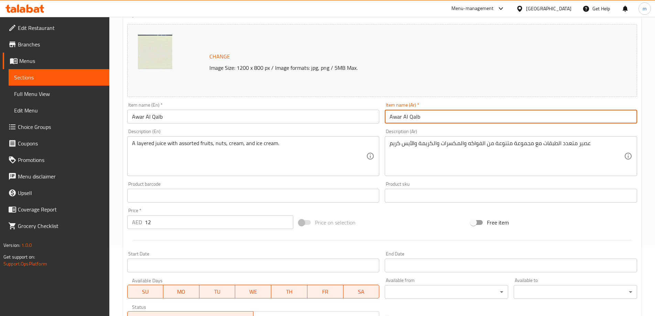
click at [437, 120] on input "Awar Al Qalb" at bounding box center [511, 117] width 252 height 14
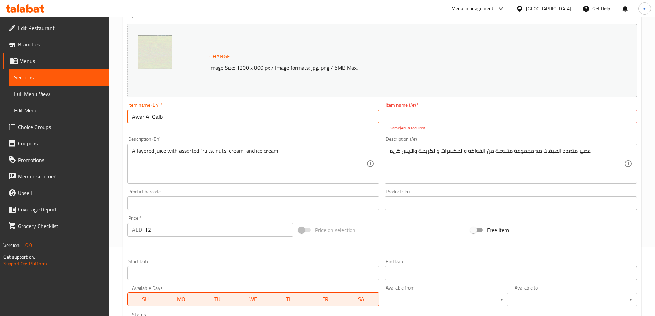
click at [160, 121] on input "Awar Al Qalb" at bounding box center [253, 117] width 252 height 14
click at [159, 120] on input "Awar Al Qalb" at bounding box center [253, 117] width 252 height 14
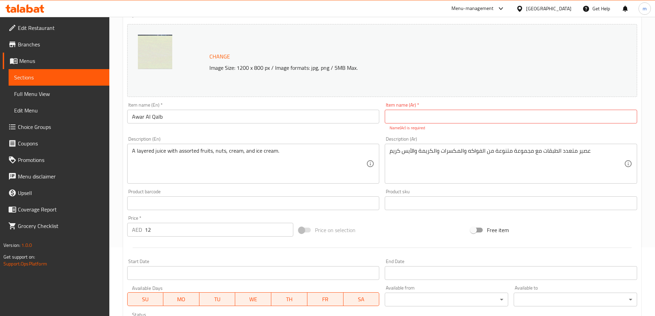
click at [489, 117] on input "text" at bounding box center [511, 117] width 252 height 14
click at [489, 117] on input "عوار القلب" at bounding box center [511, 117] width 252 height 14
type input "عوار القلب"
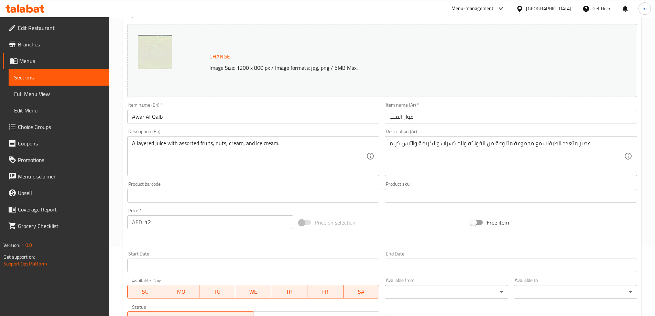
click at [488, 117] on input "عوار القلب" at bounding box center [511, 117] width 252 height 14
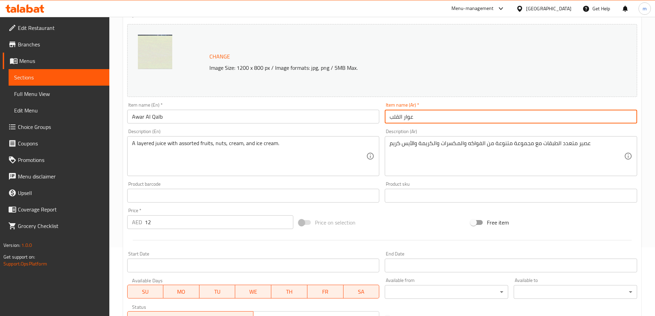
click at [488, 117] on input "عوار القلب" at bounding box center [511, 117] width 252 height 14
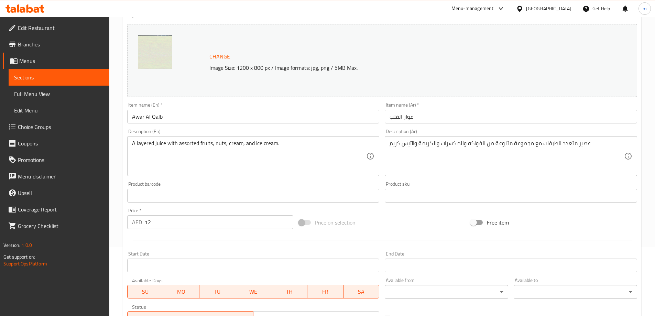
click at [650, 127] on div "Home / Restaurants management / Menus / Sections / item / update Fresh Juice se…" at bounding box center [382, 187] width 546 height 479
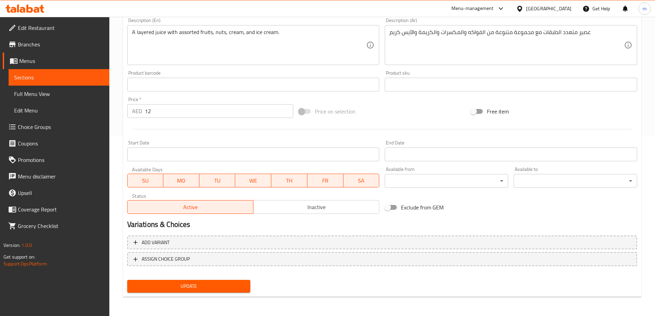
click at [221, 281] on button "Update" at bounding box center [188, 286] width 123 height 13
click at [66, 74] on span "Sections" at bounding box center [59, 77] width 90 height 8
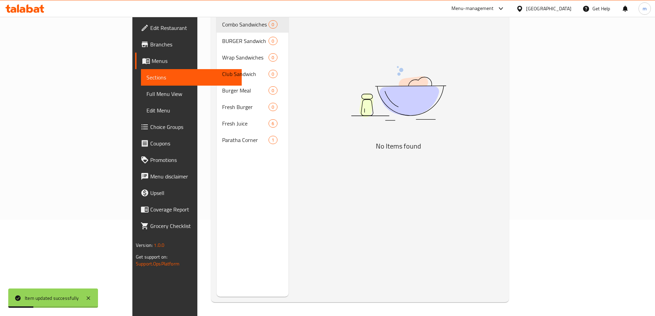
scroll to position [96, 0]
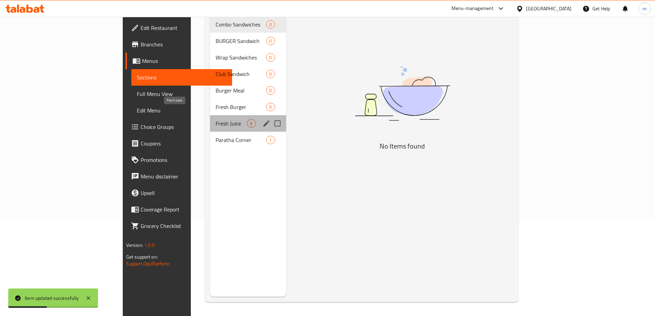
click at [216, 119] on span "Fresh Juice" at bounding box center [231, 123] width 31 height 8
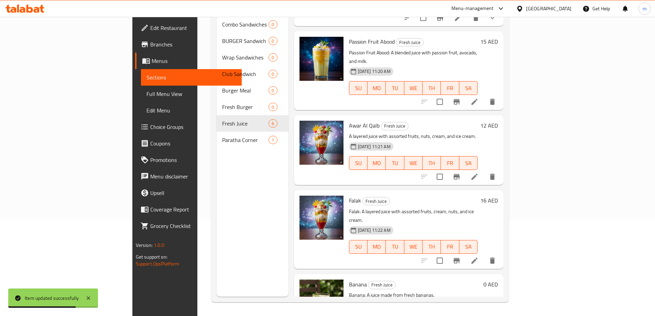
scroll to position [103, 0]
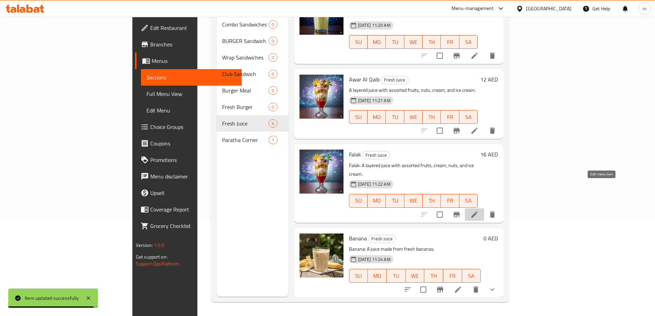
click at [479, 210] on icon at bounding box center [474, 214] width 8 height 8
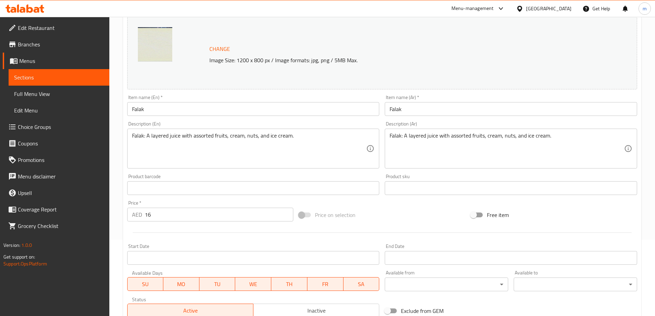
scroll to position [103, 0]
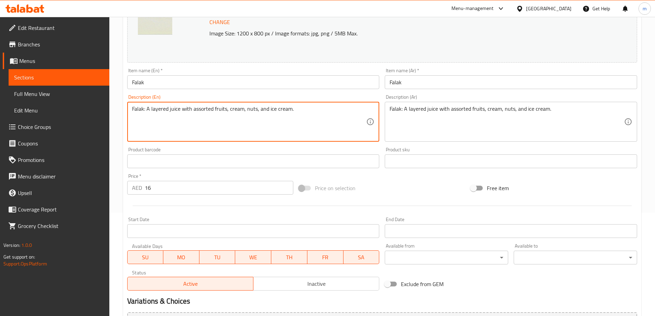
click at [245, 112] on textarea "Falak: A layered juice with assorted fruits, cream, nuts, and ice cream." at bounding box center [249, 122] width 235 height 33
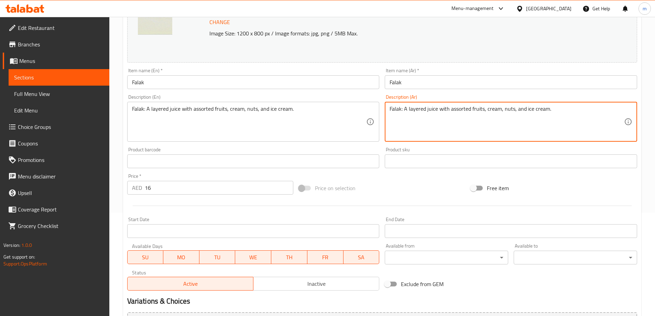
click at [545, 113] on textarea "Falak: A layered juice with assorted fruits, cream, nuts, and ice cream." at bounding box center [507, 122] width 235 height 33
paste textarea "فلك: عصير متعدد الطبقات يحتوي على مجموعة متنوعة من الفواكه والكريمة والمكسرات و…"
drag, startPoint x: 621, startPoint y: 111, endPoint x: 626, endPoint y: 111, distance: 5.2
click at [626, 111] on div "فلك: عصير متعدد الطبقات يحتوي على مجموعة متنوعة من الفواكه والكريمة والمكسرات و…" at bounding box center [511, 122] width 252 height 40
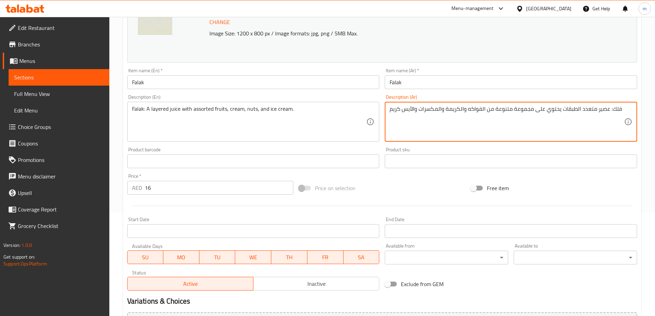
click at [586, 112] on textarea "فلك: عصير متعدد الطبقات يحتوي على مجموعة متنوعة من الفواكه والكريمة والمكسرات و…" at bounding box center [507, 122] width 235 height 33
click at [488, 85] on input "Falak" at bounding box center [511, 82] width 252 height 14
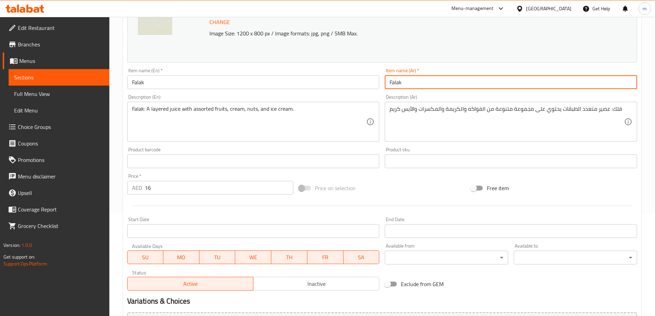
click at [488, 85] on input "Falak" at bounding box center [511, 82] width 252 height 14
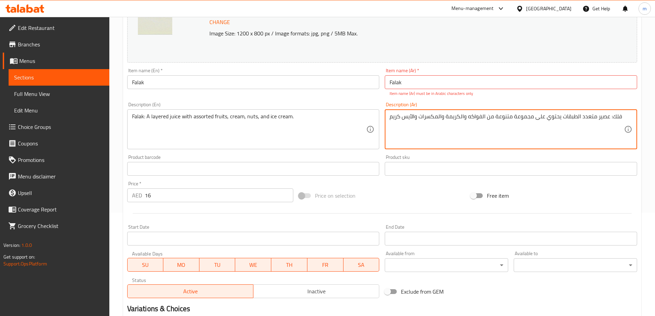
drag, startPoint x: 615, startPoint y: 107, endPoint x: 622, endPoint y: 111, distance: 7.8
type textarea "فلك: عصير متعدد الطبقات يحتوي على مجموعة متنوعة من الفواكه والكريمة والمكسرات و…"
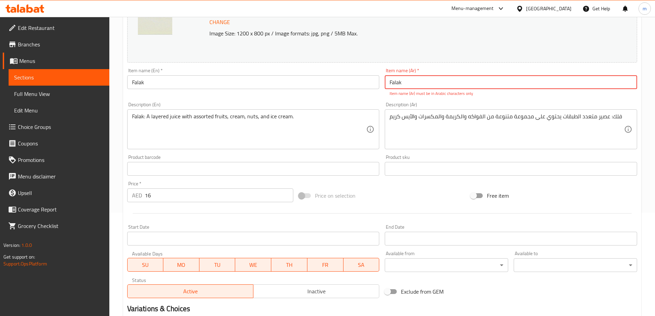
click at [443, 87] on input "Falak" at bounding box center [511, 82] width 252 height 14
type input "فلك"
click at [615, 99] on div "Change Image Size: 1200 x 800 px / Image formats: jpg, png / 5MB Max. Item name…" at bounding box center [382, 144] width 516 height 314
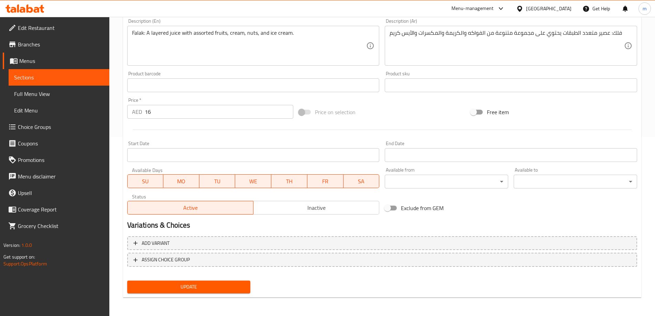
scroll to position [180, 0]
click at [224, 284] on span "Update" at bounding box center [189, 286] width 112 height 9
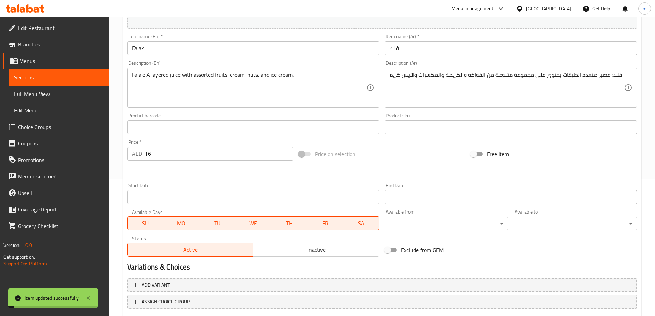
scroll to position [8, 0]
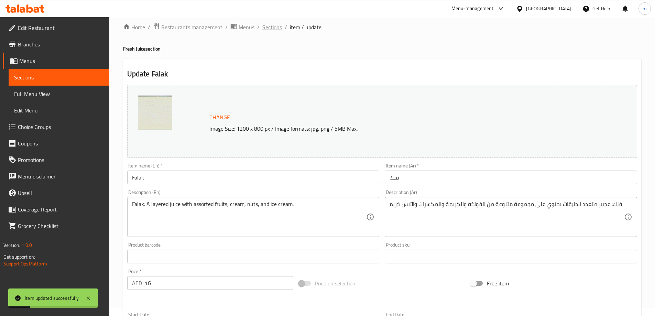
click at [268, 29] on span "Sections" at bounding box center [272, 27] width 20 height 8
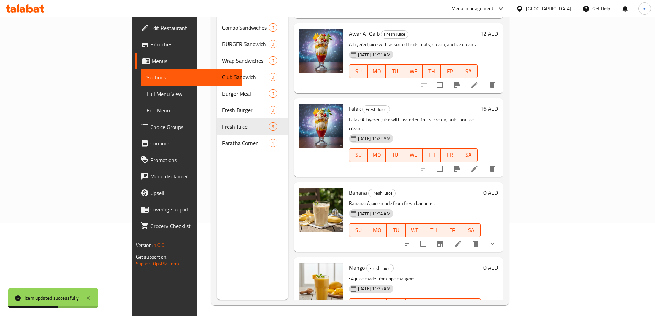
scroll to position [96, 0]
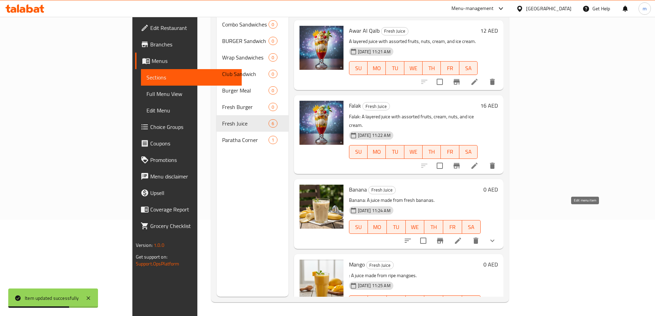
click at [462, 237] on icon at bounding box center [458, 241] width 8 height 8
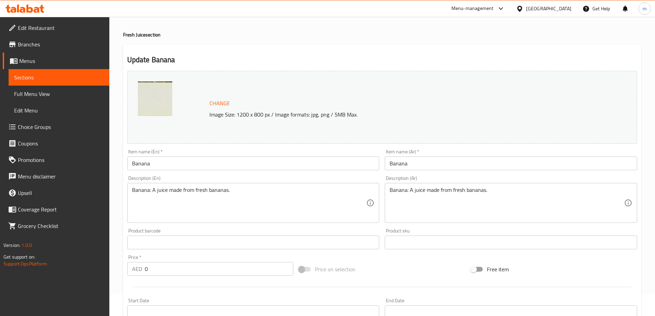
scroll to position [34, 0]
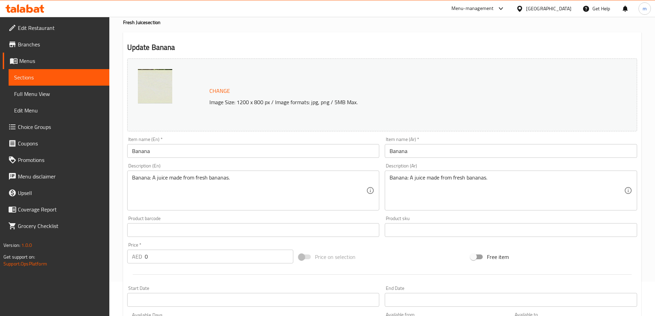
click at [450, 152] on input "Banana" at bounding box center [511, 151] width 252 height 14
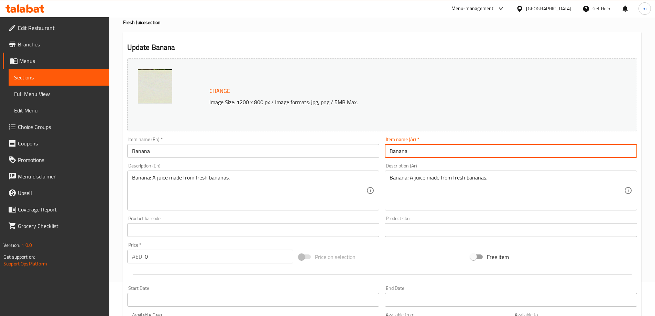
click at [450, 152] on input "Banana" at bounding box center [511, 151] width 252 height 14
type input "موز"
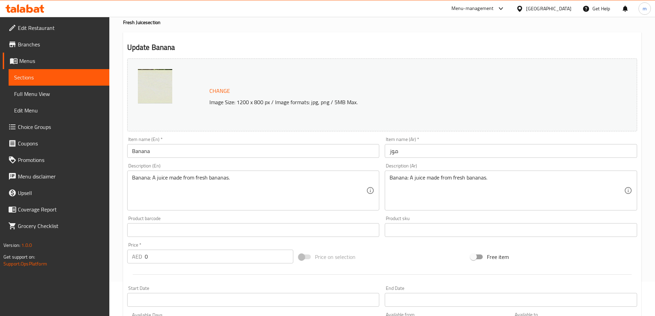
click at [188, 172] on div "Banana: A juice made from fresh bananas. Description (En)" at bounding box center [253, 191] width 252 height 40
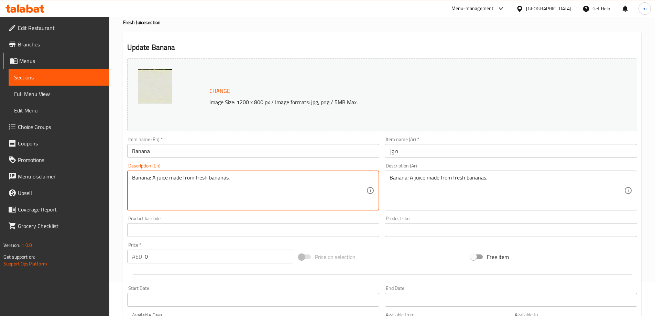
click at [191, 178] on textarea "Banana: A juice made from fresh bananas." at bounding box center [249, 190] width 235 height 33
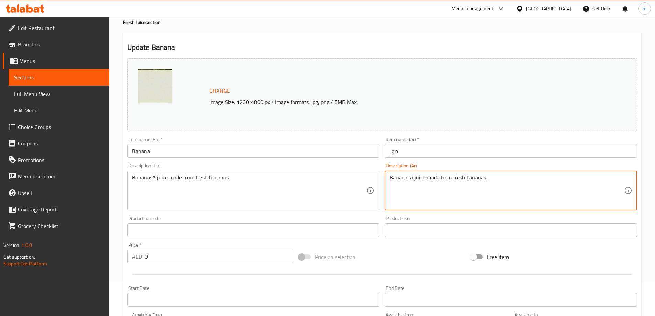
click at [474, 184] on textarea "Banana: A juice made from fresh bananas." at bounding box center [507, 190] width 235 height 33
paste textarea "الموز: عصير مصنوع من الموز الطازج."
drag, startPoint x: 476, startPoint y: 178, endPoint x: 470, endPoint y: 178, distance: 5.9
click at [470, 178] on textarea "الموز: عصير مصنوع من الموز الطازج." at bounding box center [507, 190] width 235 height 33
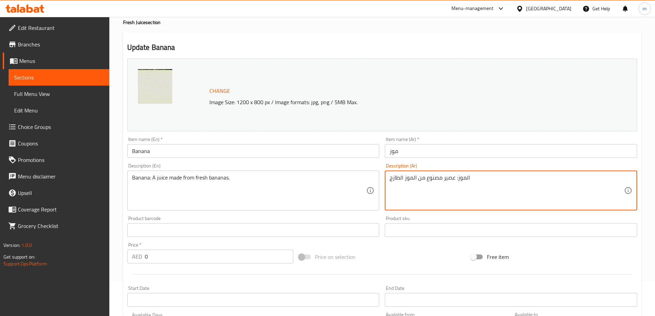
type textarea "الموز: عصير مصنوع من الموز الطازج"
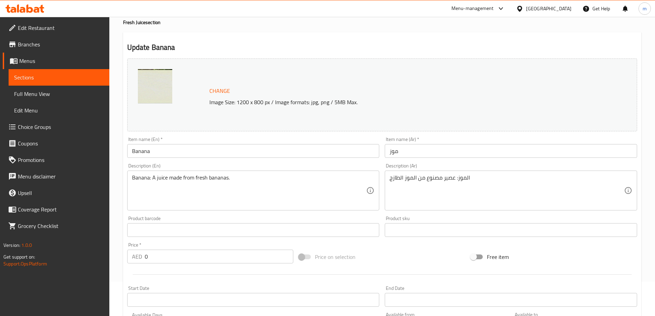
click at [645, 184] on div "Home / Restaurants management / Menus / Sections / item / update Fresh Juice se…" at bounding box center [382, 229] width 546 height 495
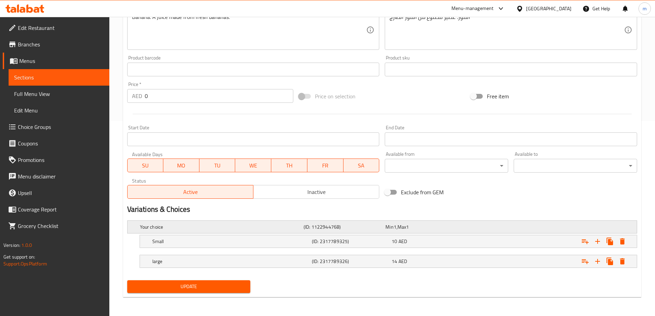
scroll to position [195, 0]
click at [436, 240] on div "10 AED" at bounding box center [430, 241] width 77 height 7
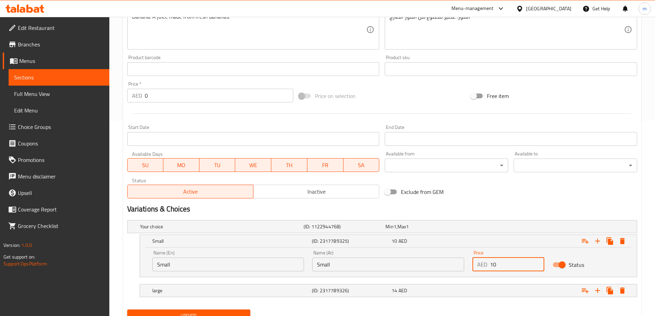
click at [499, 263] on input "10" at bounding box center [517, 265] width 54 height 14
type input "12"
click at [500, 204] on h2 "Variations & Choices" at bounding box center [382, 209] width 510 height 10
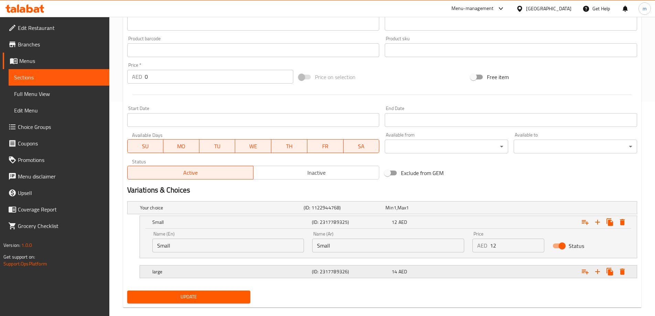
scroll to position [225, 0]
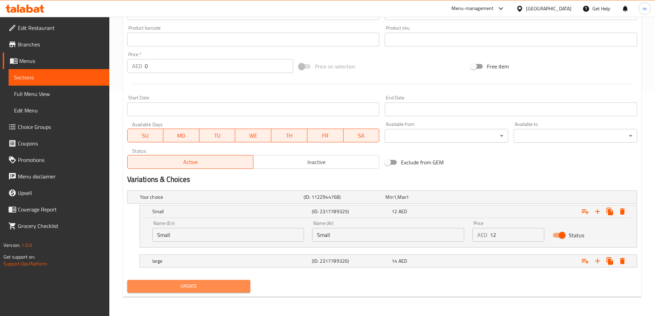
click at [240, 289] on span "Update" at bounding box center [189, 286] width 112 height 9
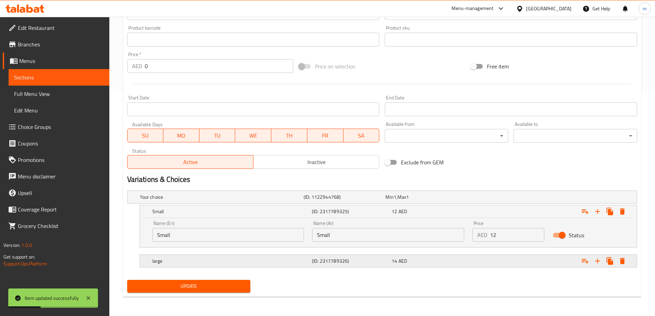
click at [421, 258] on div "14 AED" at bounding box center [430, 261] width 77 height 7
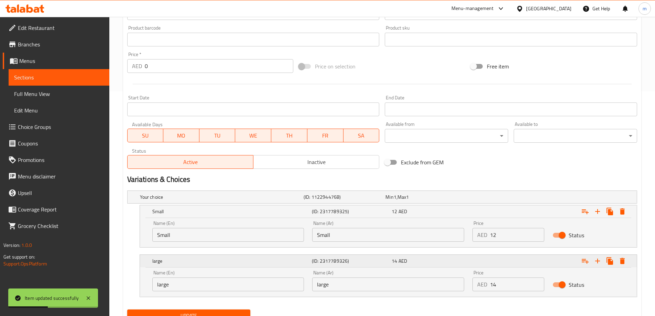
scroll to position [254, 0]
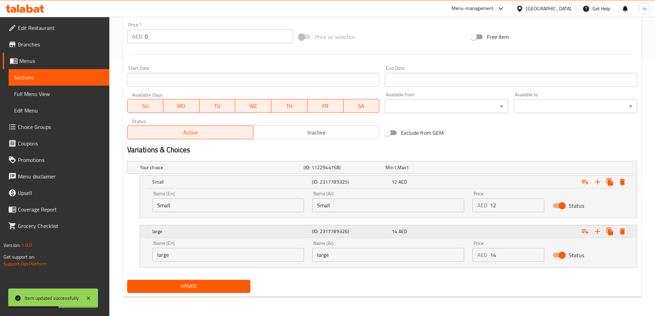
click at [465, 234] on div "14 AED" at bounding box center [430, 231] width 77 height 7
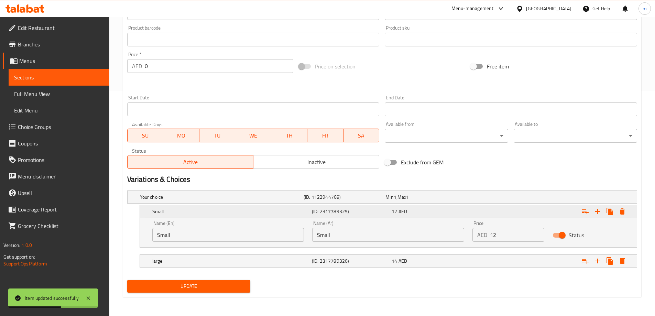
scroll to position [225, 0]
click at [228, 289] on span "Update" at bounding box center [189, 286] width 112 height 9
click at [53, 74] on span "Sections" at bounding box center [59, 77] width 90 height 8
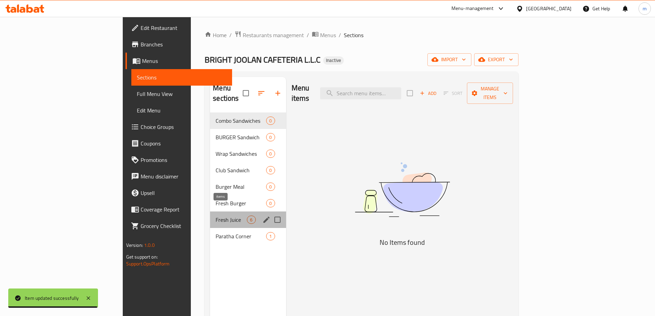
click at [247, 217] on span "6" at bounding box center [251, 220] width 8 height 7
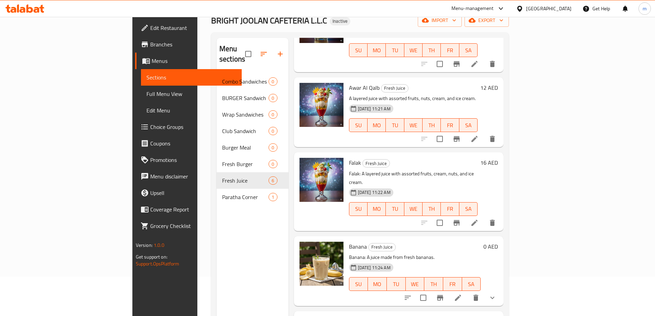
scroll to position [96, 0]
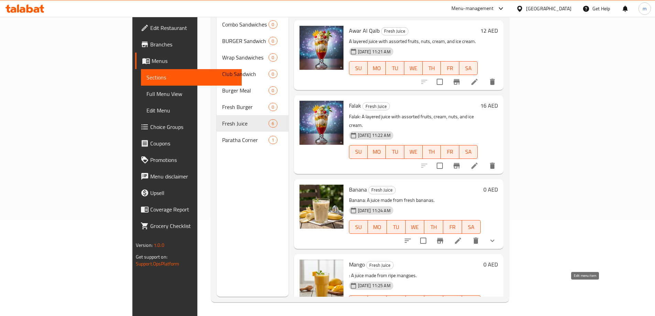
click at [462, 312] on icon at bounding box center [458, 316] width 8 height 8
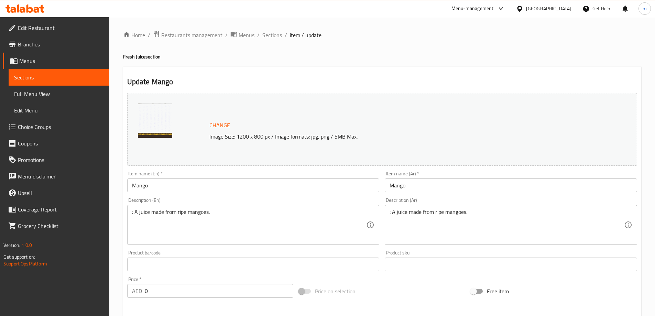
click at [419, 188] on input "Mango" at bounding box center [511, 185] width 252 height 14
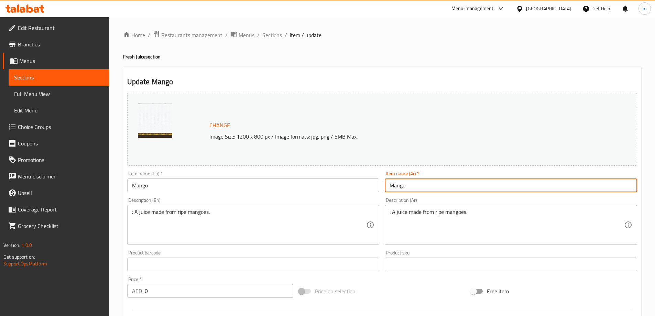
click at [419, 188] on input "Mango" at bounding box center [511, 185] width 252 height 14
type input "مانجو"
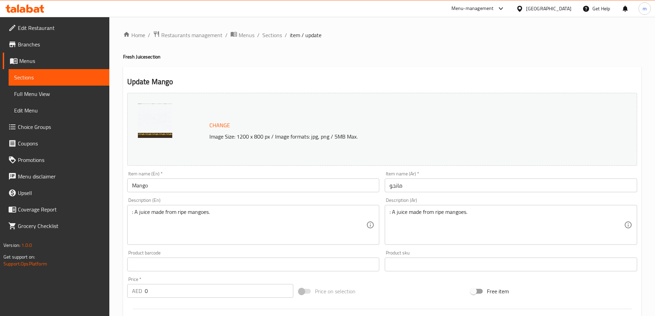
click at [437, 187] on input "مانجو" at bounding box center [511, 185] width 252 height 14
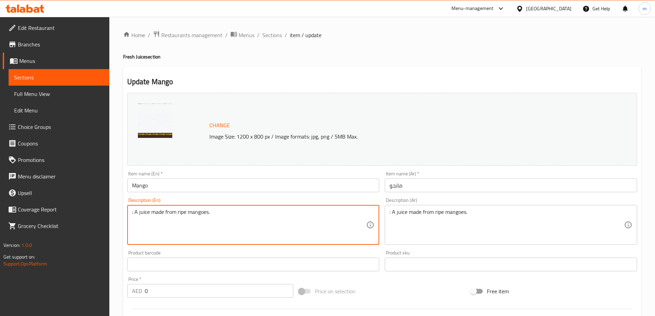
click at [263, 215] on textarea ": A juice made from ripe mangoes." at bounding box center [249, 225] width 235 height 33
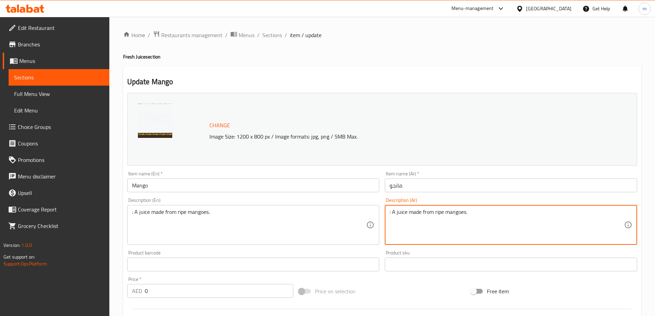
click at [477, 211] on textarea ": A juice made from ripe mangoes." at bounding box center [507, 225] width 235 height 33
paste textarea "عصير مصنوع من المانجو الناضجة"
click at [388, 212] on div ":عصير مصنوع من المانجو الناضجة. Description (Ar)" at bounding box center [511, 225] width 252 height 40
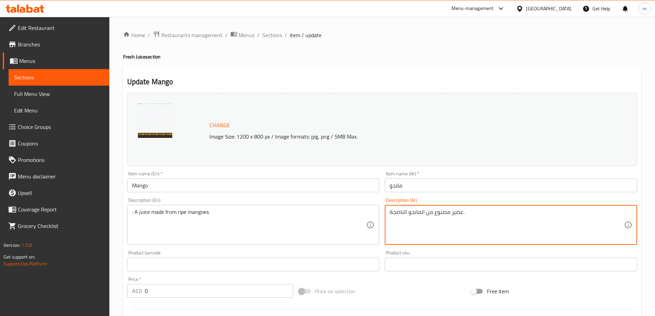
drag, startPoint x: 467, startPoint y: 214, endPoint x: 463, endPoint y: 214, distance: 3.8
click at [463, 214] on textarea "عصير مصنوع من المانجو الناضجة." at bounding box center [507, 225] width 235 height 33
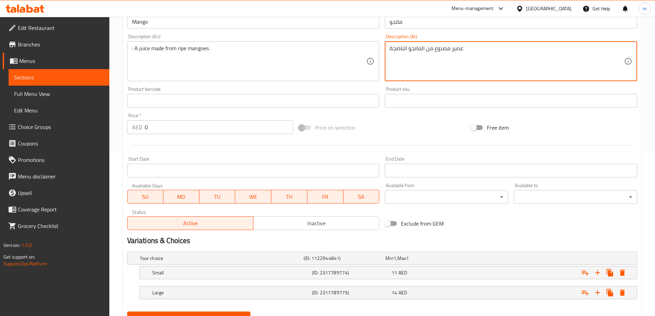
scroll to position [195, 0]
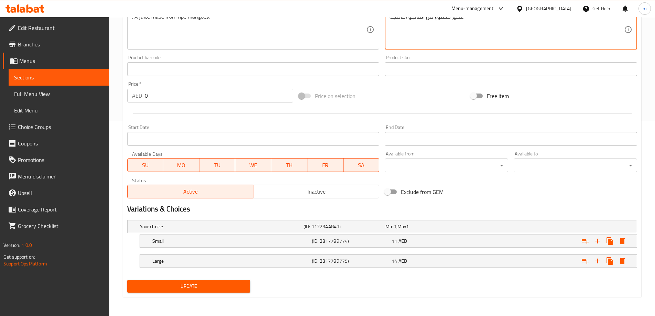
type textarea "عصير مصنوع من المانجو الناضجة"
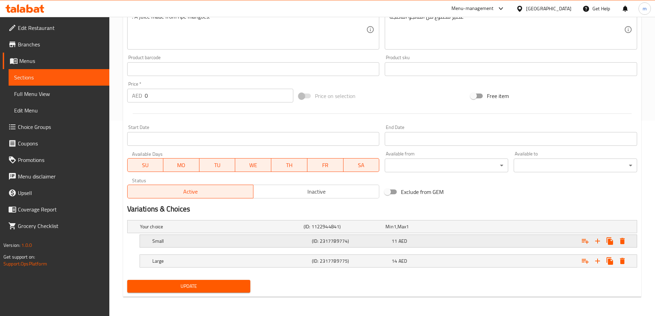
click at [452, 245] on div "11 AED" at bounding box center [430, 241] width 80 height 10
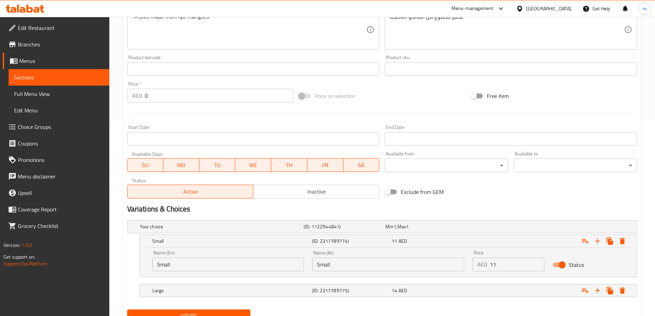
click at [516, 268] on input "11" at bounding box center [517, 265] width 54 height 14
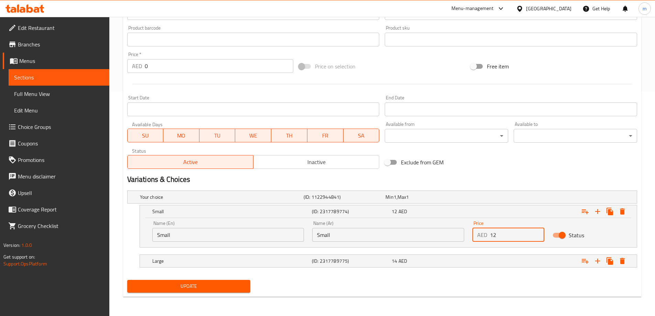
type input "12"
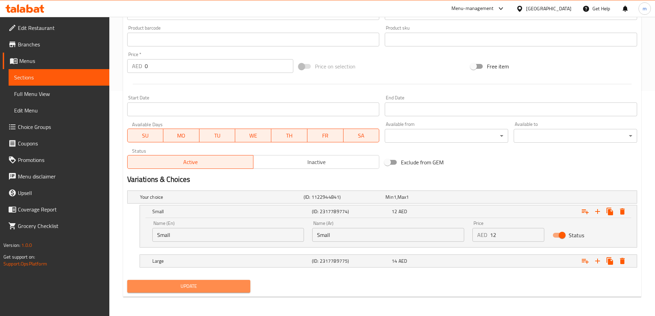
click at [238, 289] on span "Update" at bounding box center [189, 286] width 112 height 9
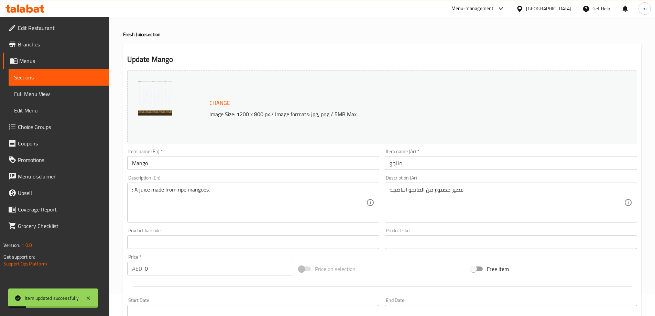
scroll to position [0, 0]
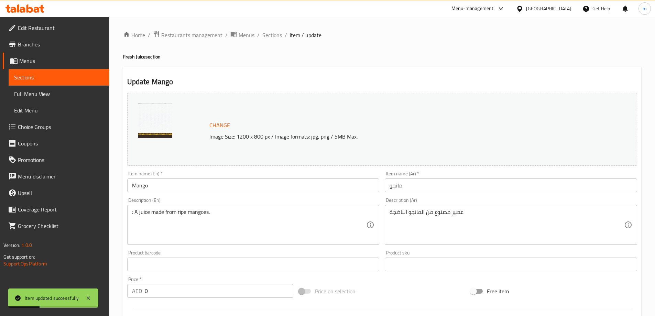
click at [64, 77] on span "Sections" at bounding box center [59, 77] width 90 height 8
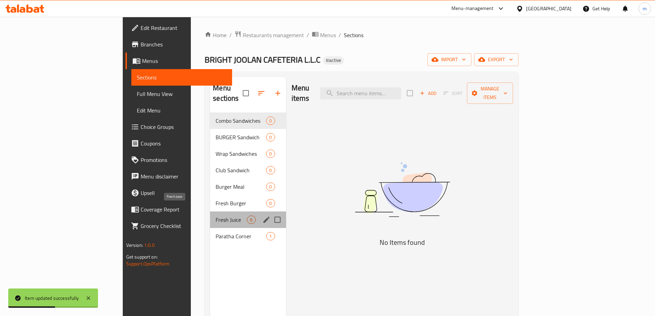
click at [216, 216] on span "Fresh Juice" at bounding box center [231, 220] width 31 height 8
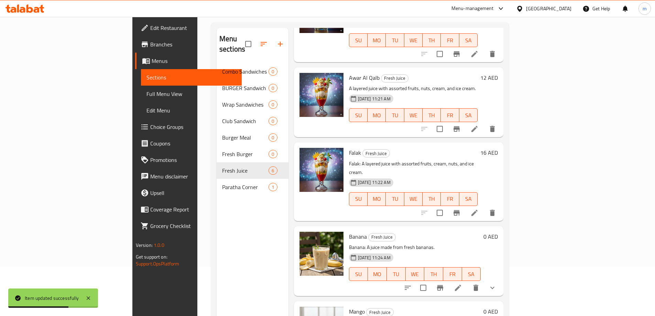
scroll to position [96, 0]
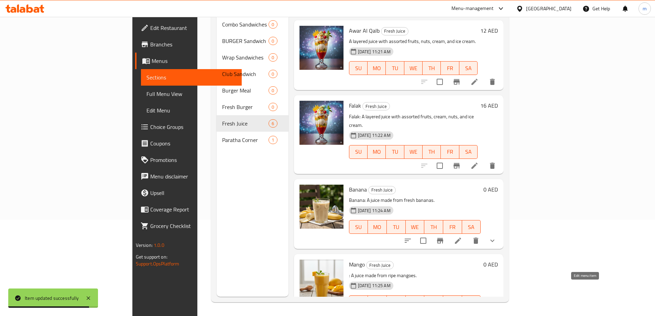
click at [461, 313] on icon at bounding box center [458, 316] width 6 height 6
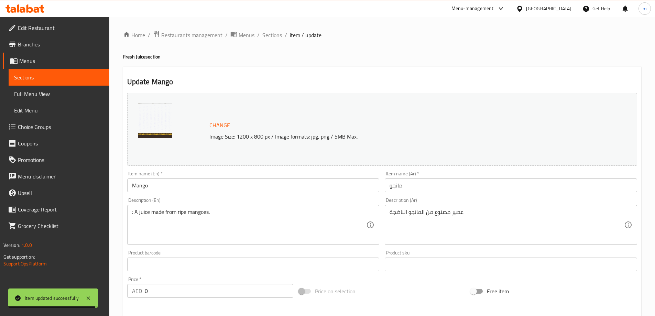
scroll to position [195, 0]
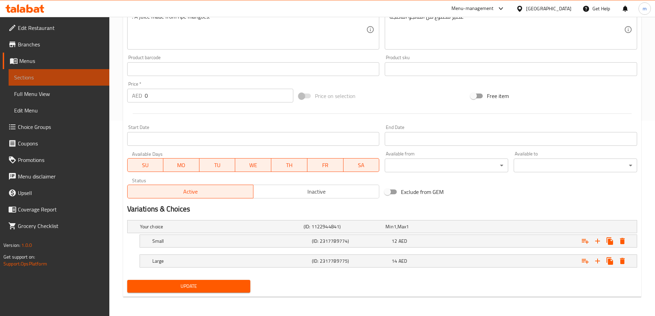
click at [57, 78] on span "Sections" at bounding box center [59, 77] width 90 height 8
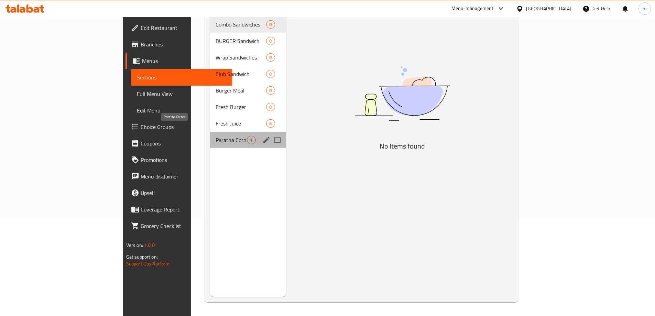
click at [216, 136] on span "Paratha Corner" at bounding box center [231, 140] width 31 height 8
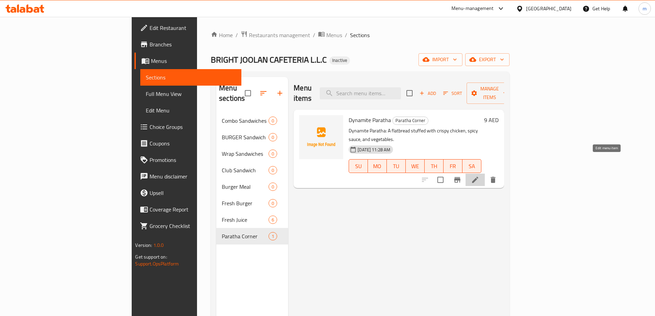
click at [479, 176] on icon at bounding box center [475, 180] width 8 height 8
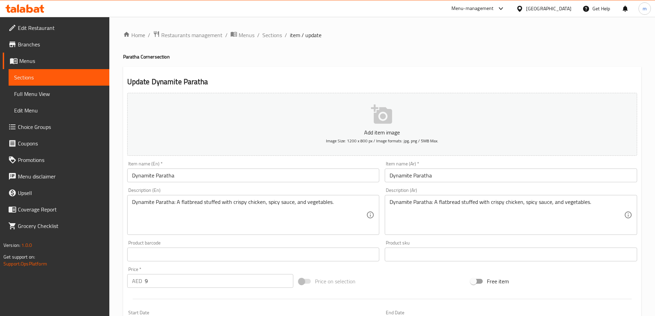
click at [167, 178] on input "Dynamite Paratha" at bounding box center [253, 176] width 252 height 14
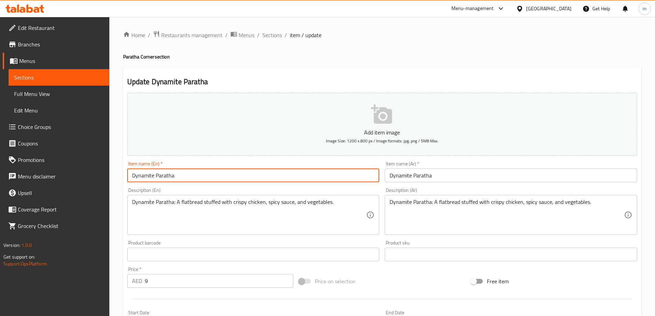
click at [167, 178] on input "Dynamite Paratha" at bounding box center [253, 176] width 252 height 14
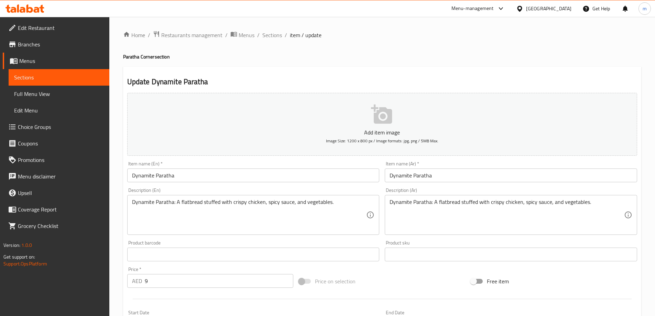
click at [434, 173] on input "Dynamite Paratha" at bounding box center [511, 176] width 252 height 14
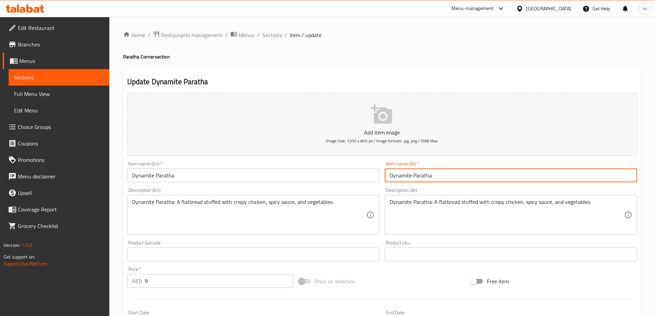
click at [434, 173] on input "Dynamite Paratha" at bounding box center [511, 176] width 252 height 14
paste input "ديناميت باراثا"
drag, startPoint x: 399, startPoint y: 178, endPoint x: 386, endPoint y: 177, distance: 12.8
click at [386, 177] on input "ديناميت باراثا" at bounding box center [511, 176] width 252 height 14
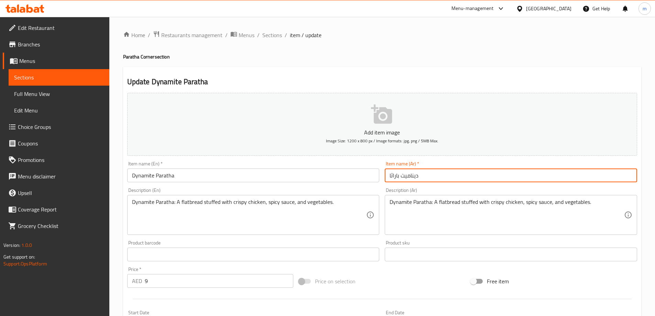
click at [428, 176] on input "ديناميت باراثا" at bounding box center [511, 176] width 252 height 14
paste input "باراثا"
click at [411, 177] on input "ديناميت باراثا باراثا" at bounding box center [511, 176] width 252 height 14
click at [410, 176] on input "ديناميت باراثا باراثا" at bounding box center [511, 176] width 252 height 14
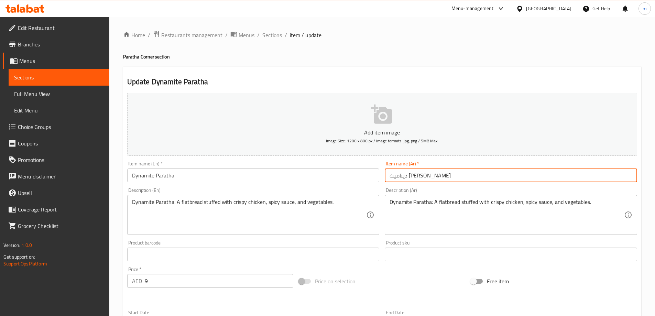
drag, startPoint x: 410, startPoint y: 176, endPoint x: 388, endPoint y: 176, distance: 22.0
click at [388, 176] on input "ديناميت باراثا باراثا" at bounding box center [511, 176] width 252 height 14
click at [429, 178] on input "ديناميت" at bounding box center [511, 176] width 252 height 14
click at [421, 177] on input "ديناميت" at bounding box center [511, 176] width 252 height 14
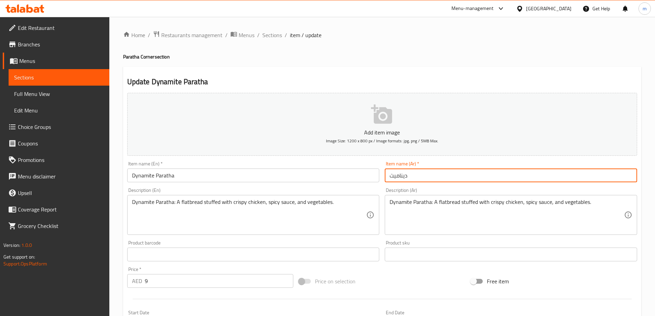
click at [484, 179] on input "ديناميت" at bounding box center [511, 176] width 252 height 14
drag, startPoint x: 605, startPoint y: 172, endPoint x: 609, endPoint y: 171, distance: 3.8
click at [609, 171] on input "ديناميت" at bounding box center [511, 176] width 252 height 14
click at [616, 172] on input "ديناميت" at bounding box center [511, 176] width 252 height 14
click at [617, 173] on input "ديناميت" at bounding box center [511, 176] width 252 height 14
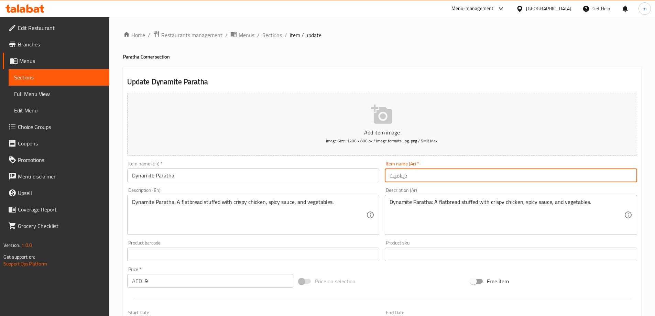
click at [617, 173] on input "ديناميت" at bounding box center [511, 176] width 252 height 14
click at [430, 173] on input "ديناميت" at bounding box center [511, 176] width 252 height 14
click at [387, 176] on input "ديناميت" at bounding box center [511, 176] width 252 height 14
paste input "باراثا"
type input "باراتا ديناميت"
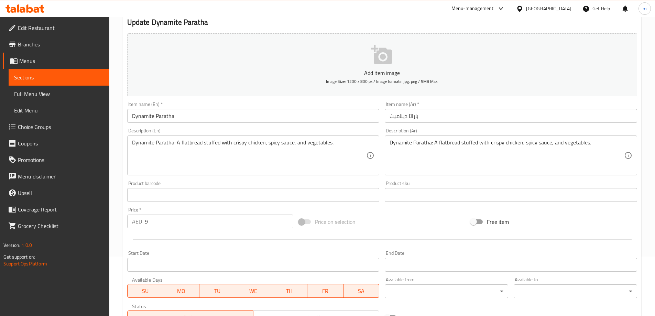
scroll to position [69, 0]
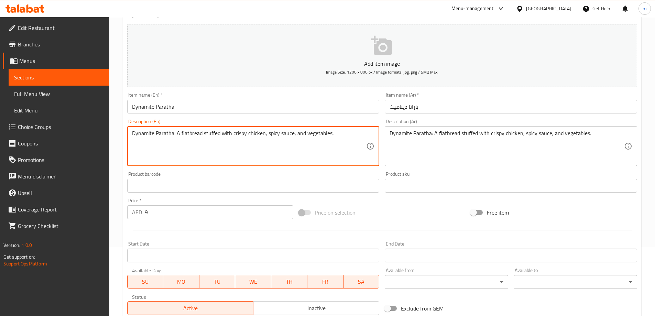
click at [288, 135] on textarea "Dynamite Paratha: A flatbread stuffed with crispy chicken, spicy sauce, and veg…" at bounding box center [249, 146] width 235 height 33
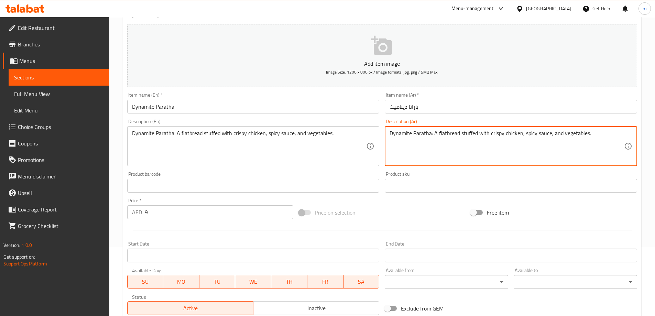
click at [546, 132] on textarea "Dynamite Paratha: A flatbread stuffed with crispy chicken, spicy sauce, and veg…" at bounding box center [507, 146] width 235 height 33
paste textarea "ديناميت باراثا: خبز مسطح محشو بالدجاج المقرمش والصلصة الحارة والخضروات."
click at [561, 134] on textarea "ديناميت باراثا: خبز مسطح محشو بالدجاج المقرمش والصلصة الحارة والخضروات." at bounding box center [507, 146] width 235 height 33
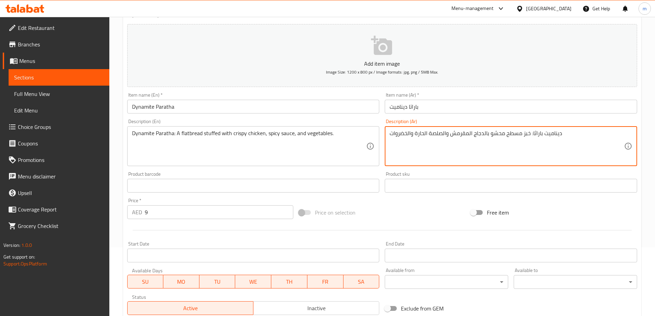
click at [534, 135] on textarea "ديناميت باراثا: خبز مسطح محشو بالدجاج المقرمش والصلصة الحارة والخضروات" at bounding box center [507, 146] width 235 height 33
type textarea "ديناميت باراتا: خبز مسطح محشو بالدجاج المقرمش والصلصة الحارة والخضروات"
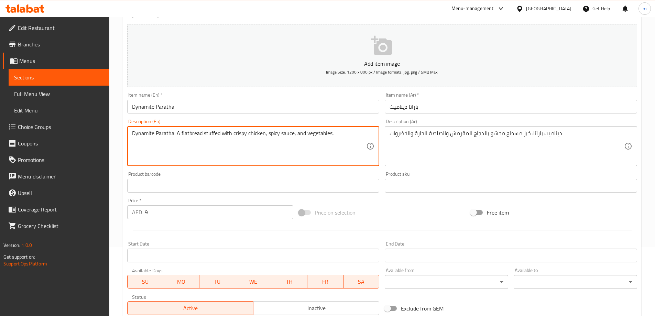
click at [169, 134] on textarea "Dynamite Paratha: A flatbread stuffed with crispy chicken, spicy sauce, and veg…" at bounding box center [249, 146] width 235 height 33
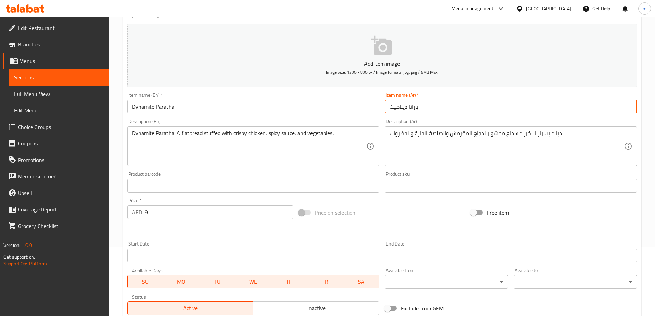
click at [416, 107] on input "باراتا ديناميت" at bounding box center [511, 107] width 252 height 14
type input "براتا ديناميت"
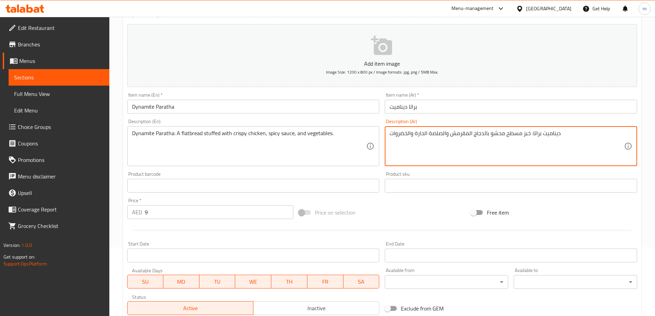
click at [586, 139] on textarea "ديناميت براتا: خبز مسطح محشو بالدجاج المقرمش والصلصة الحارة والخضروات" at bounding box center [507, 146] width 235 height 33
click at [436, 132] on textarea "ديناميت براتا: خبز مسطح محشو بالدجاج المقرمش والصلصة الحارة والخضروات" at bounding box center [507, 146] width 235 height 33
click at [416, 135] on textarea "ديناميت براتا: خبز مسطح محشو بالدجاج المقرمش والصوص الحارة والخضروات" at bounding box center [507, 146] width 235 height 33
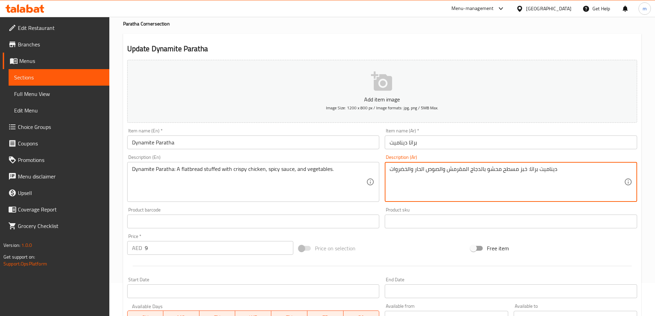
scroll to position [0, 0]
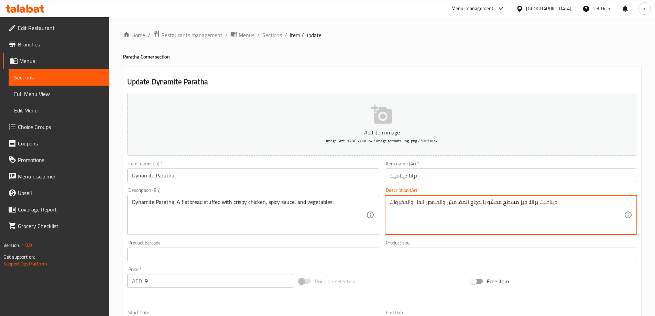
type textarea "ديناميت براتا: خبز مسطح محشو بالدجاج المقرمش والصوص الحار والخضروات"
click at [219, 178] on input "Dynamite Paratha" at bounding box center [253, 176] width 252 height 14
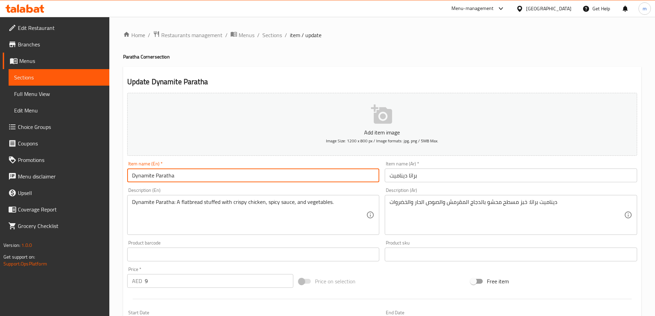
click at [219, 178] on input "Dynamite Paratha" at bounding box center [253, 176] width 252 height 14
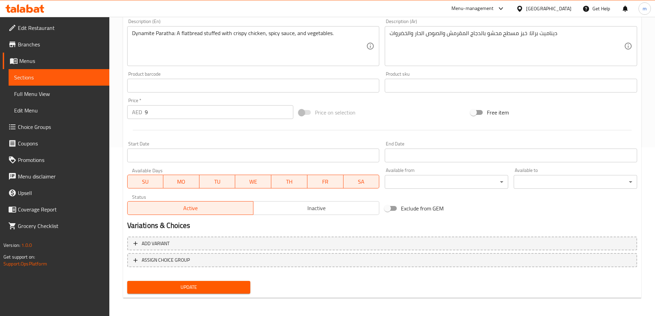
scroll to position [170, 0]
click at [242, 283] on span "Update" at bounding box center [189, 286] width 112 height 9
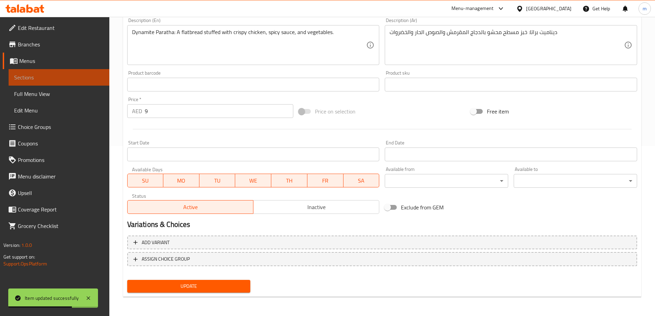
click at [58, 76] on span "Sections" at bounding box center [59, 77] width 90 height 8
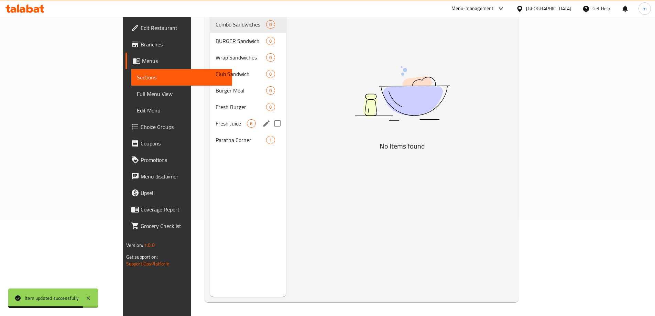
click at [215, 115] on div "Fresh Juice 6" at bounding box center [248, 123] width 76 height 17
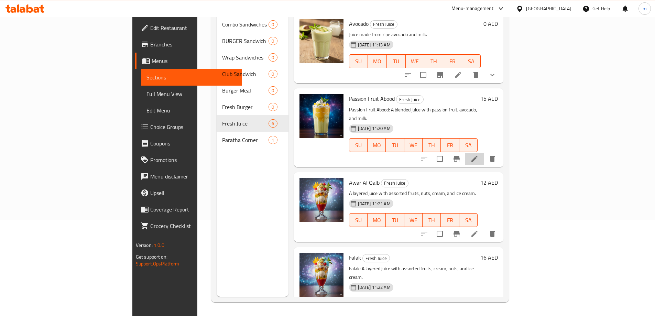
click at [484, 153] on li at bounding box center [474, 159] width 19 height 12
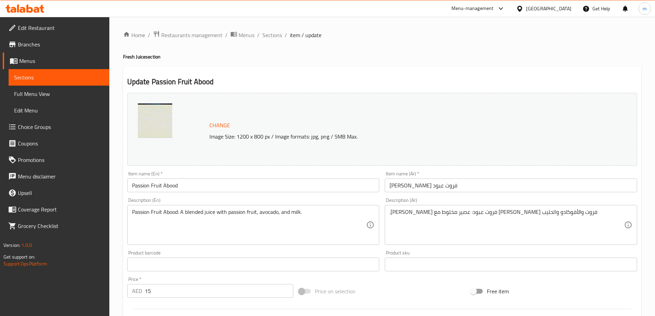
click at [388, 214] on div ".باشن فروت عبود: عصير مخلوط مع باشن فروت والأفوكادو والحليب Description (Ar)" at bounding box center [511, 225] width 252 height 40
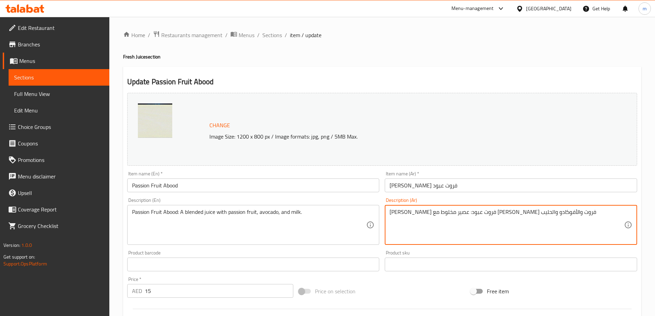
click at [536, 214] on textarea "باشن فروت عبود: عصير مخلوط مع باشن فروت والأفوكادو والحليب" at bounding box center [507, 225] width 235 height 33
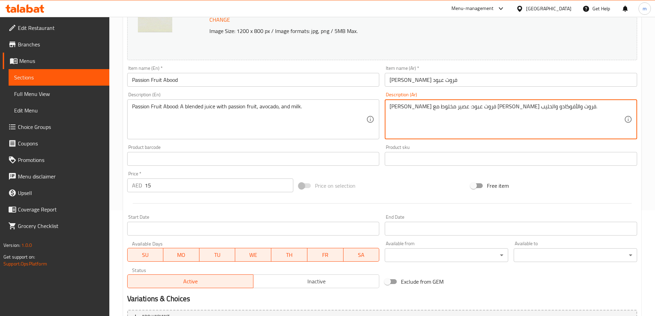
scroll to position [180, 0]
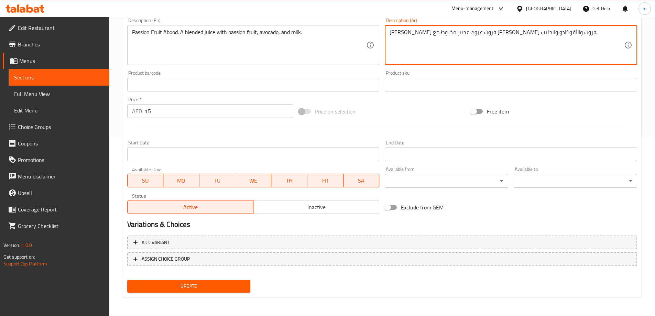
type textarea "باشن فروت عبود: عصير مخلوط مع باشن فروت والأفوكادو والحليب."
click at [249, 282] on button "Update" at bounding box center [188, 286] width 123 height 13
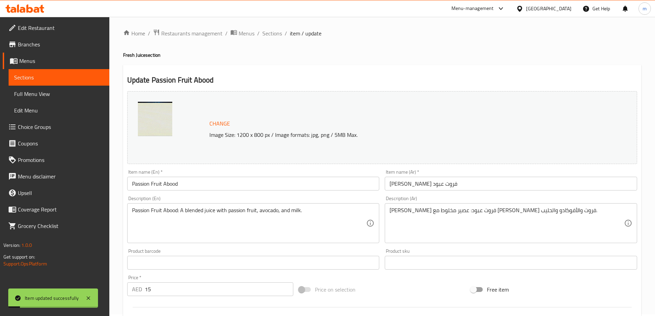
scroll to position [0, 0]
click at [60, 30] on span "Edit Restaurant" at bounding box center [61, 28] width 86 height 8
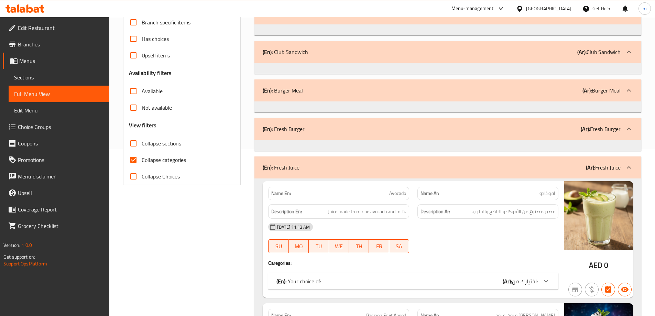
scroll to position [172, 0]
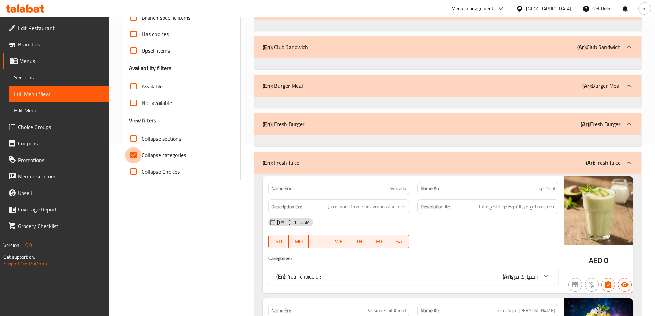
click at [133, 153] on input "Collapse categories" at bounding box center [133, 155] width 17 height 17
checkbox input "false"
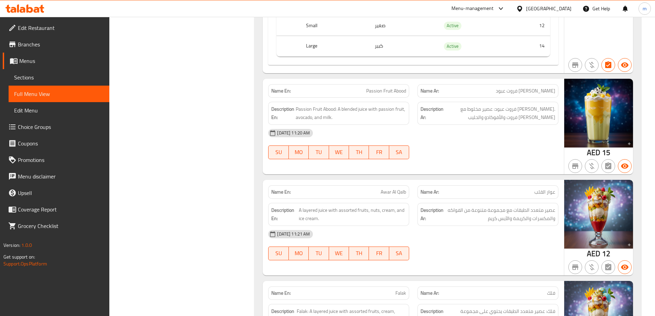
scroll to position [468, 0]
